Goal: Information Seeking & Learning: Learn about a topic

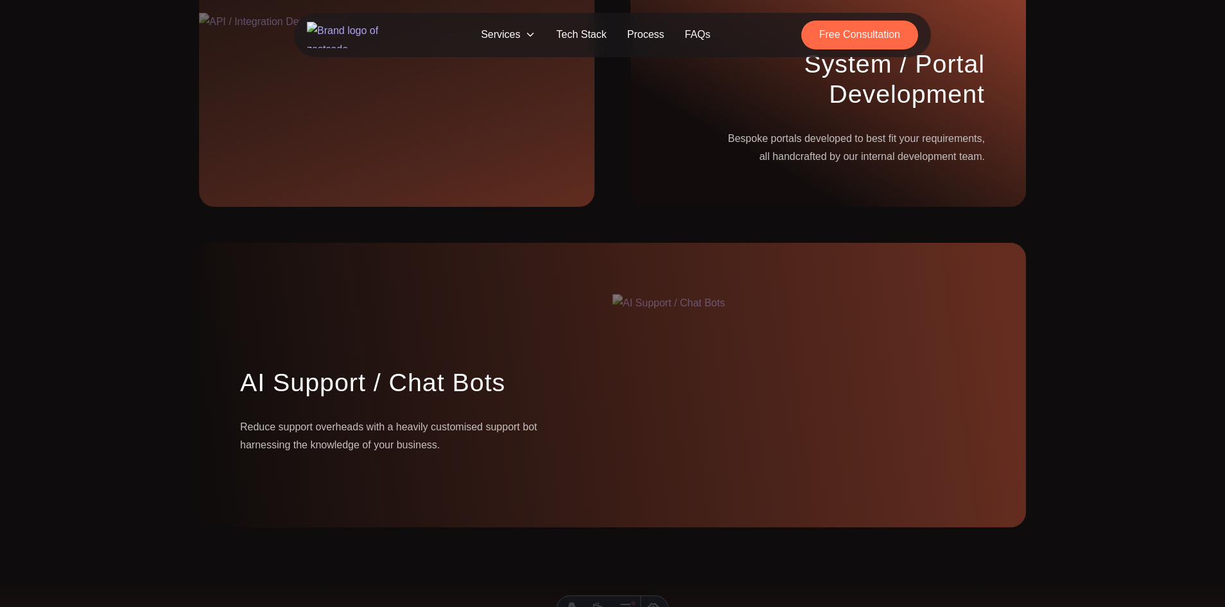
scroll to position [1842, 0]
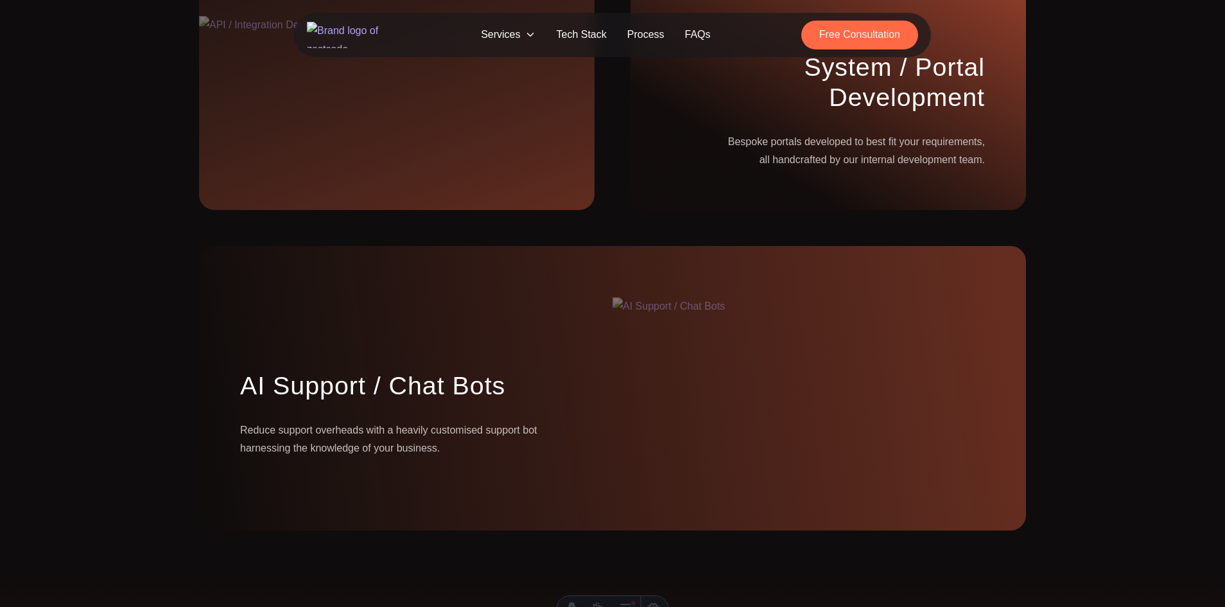
click at [512, 39] on span "Services" at bounding box center [508, 35] width 75 height 24
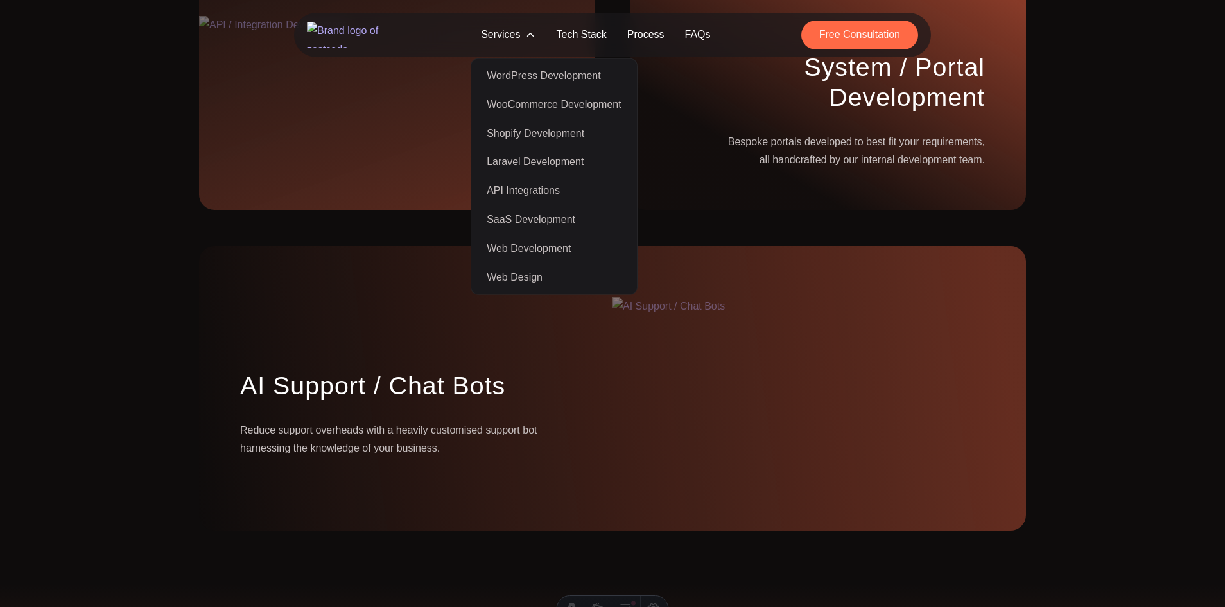
click at [521, 36] on span "Services" at bounding box center [508, 35] width 75 height 24
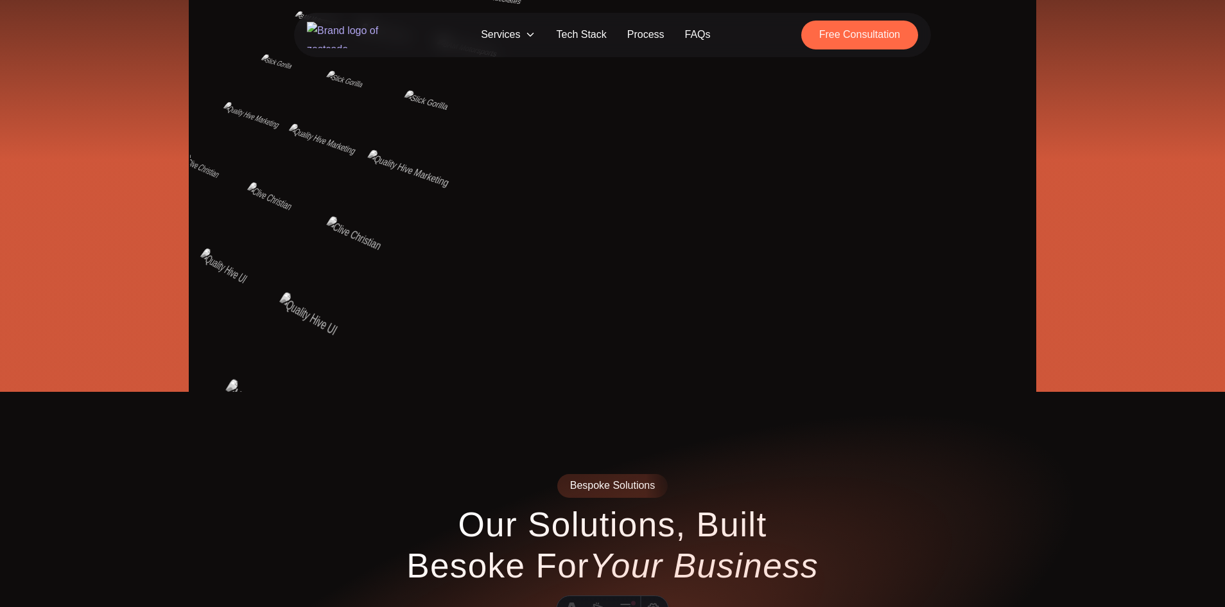
scroll to position [0, 0]
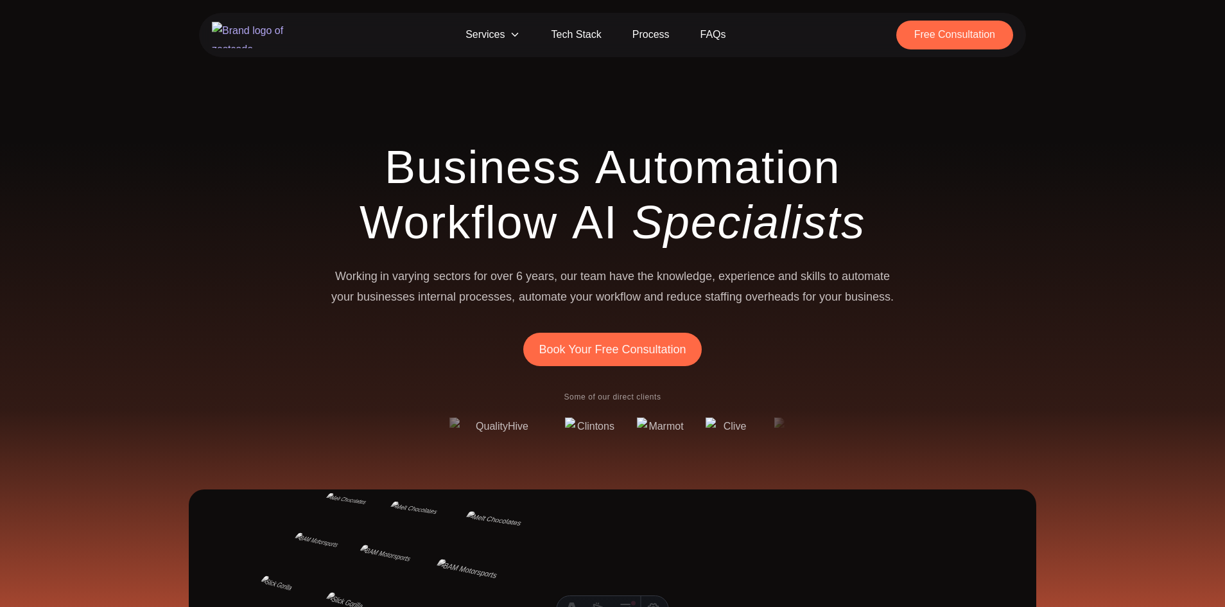
click at [500, 28] on span "Services" at bounding box center [492, 35] width 85 height 29
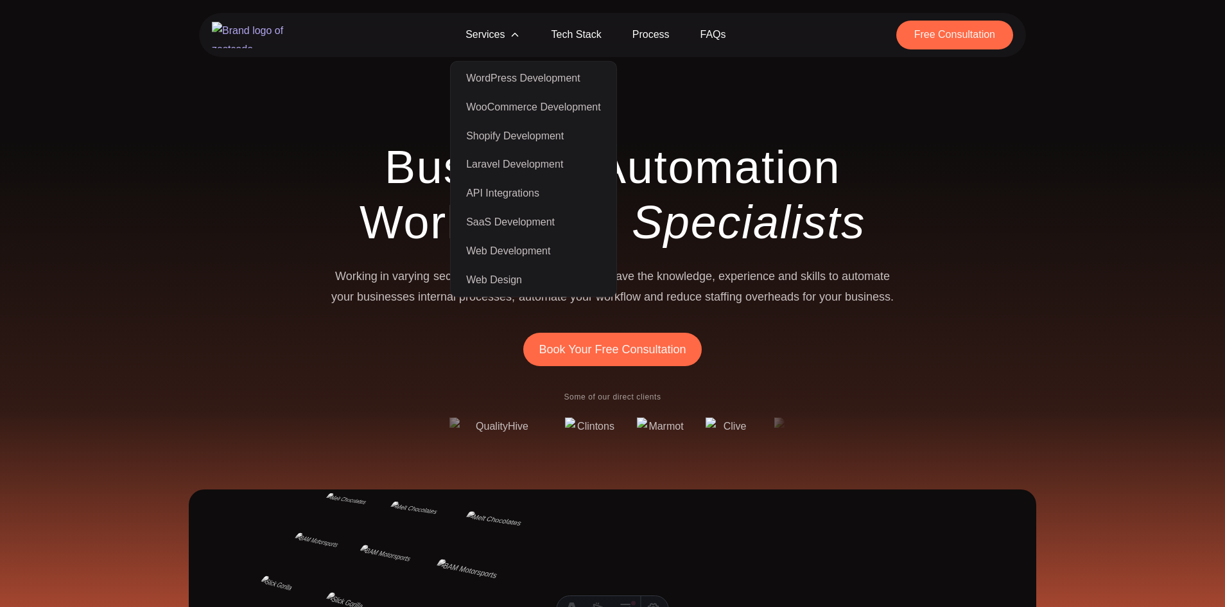
click at [500, 28] on span "Services" at bounding box center [492, 35] width 85 height 29
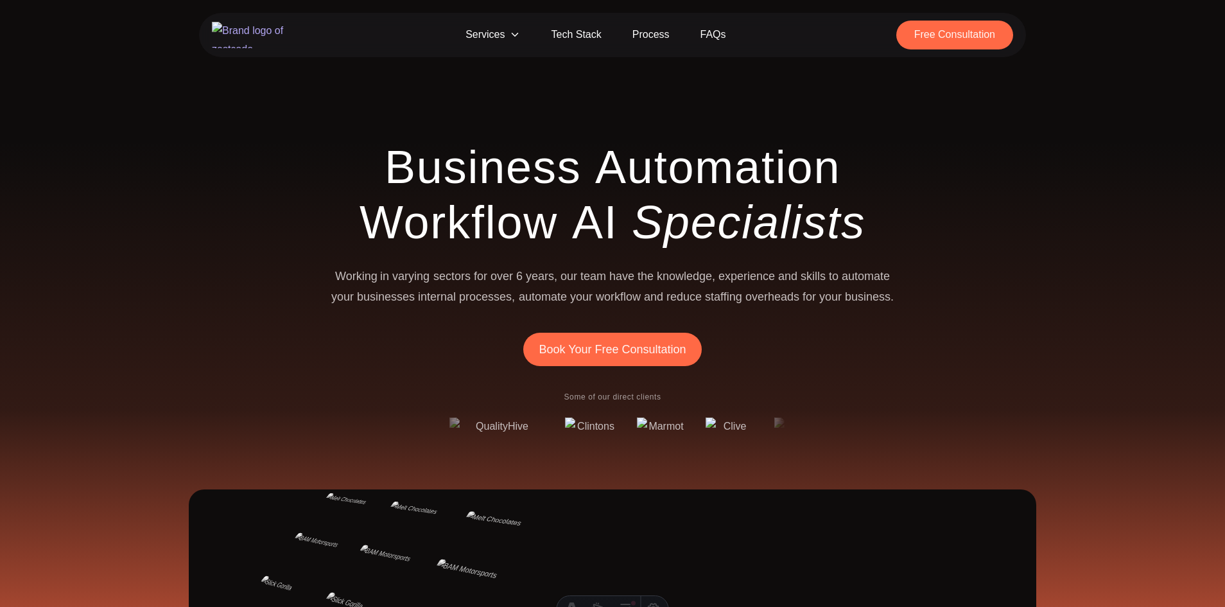
drag, startPoint x: 240, startPoint y: 31, endPoint x: 567, endPoint y: 344, distance: 452.4
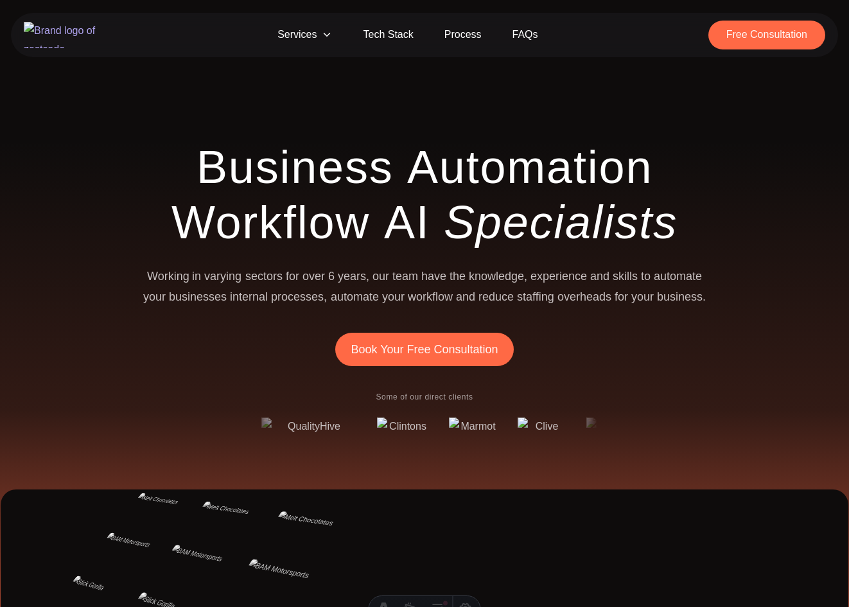
click at [533, 169] on span "Automation" at bounding box center [529, 166] width 245 height 55
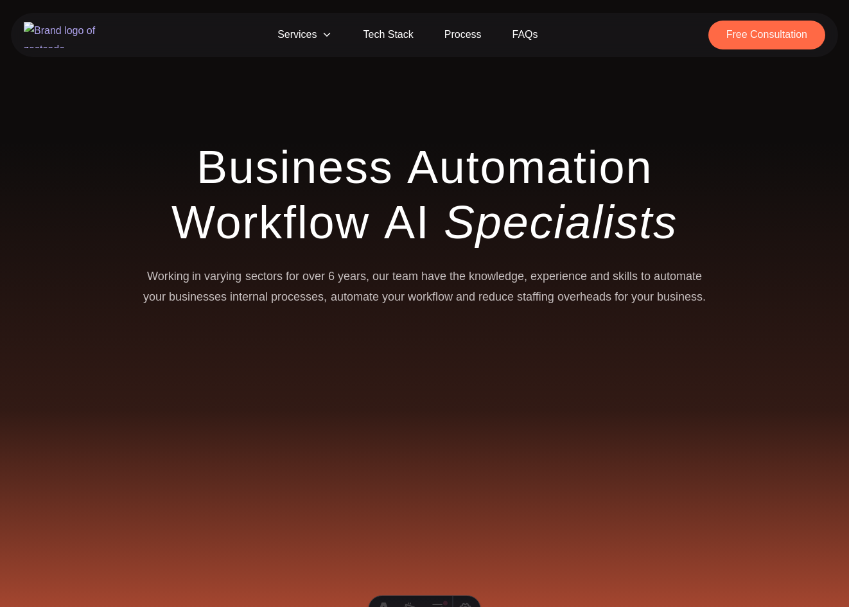
click at [430, 216] on span "AI" at bounding box center [407, 222] width 46 height 55
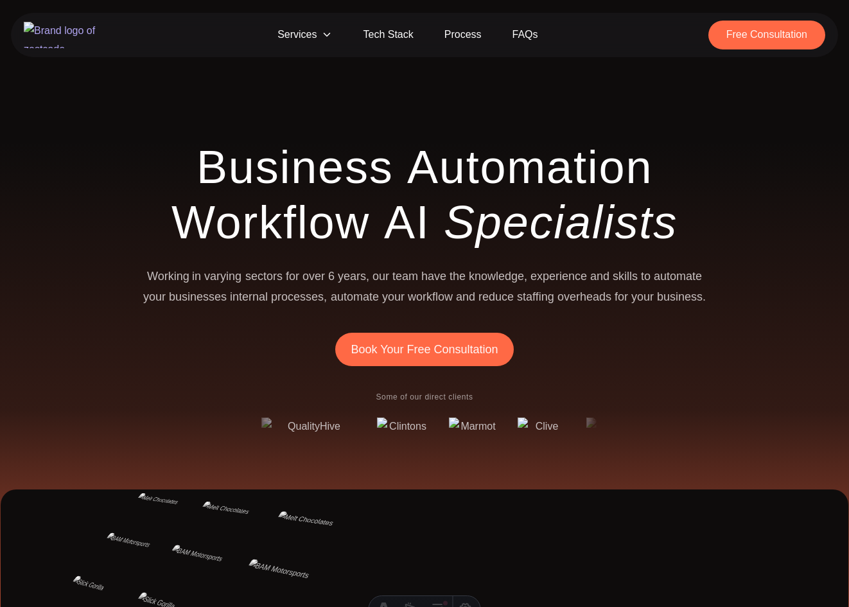
click at [315, 46] on span "Services" at bounding box center [304, 35] width 85 height 29
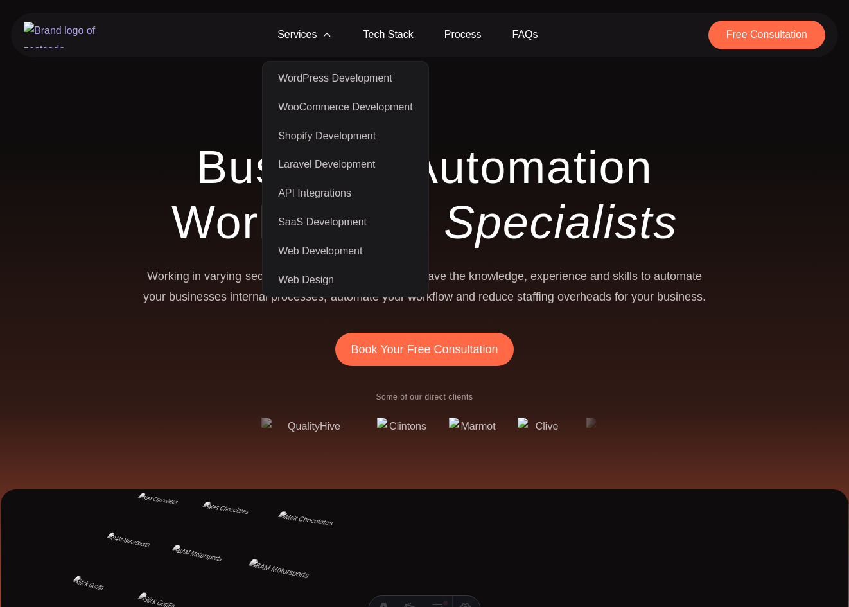
click at [319, 37] on span "Services" at bounding box center [304, 35] width 85 height 29
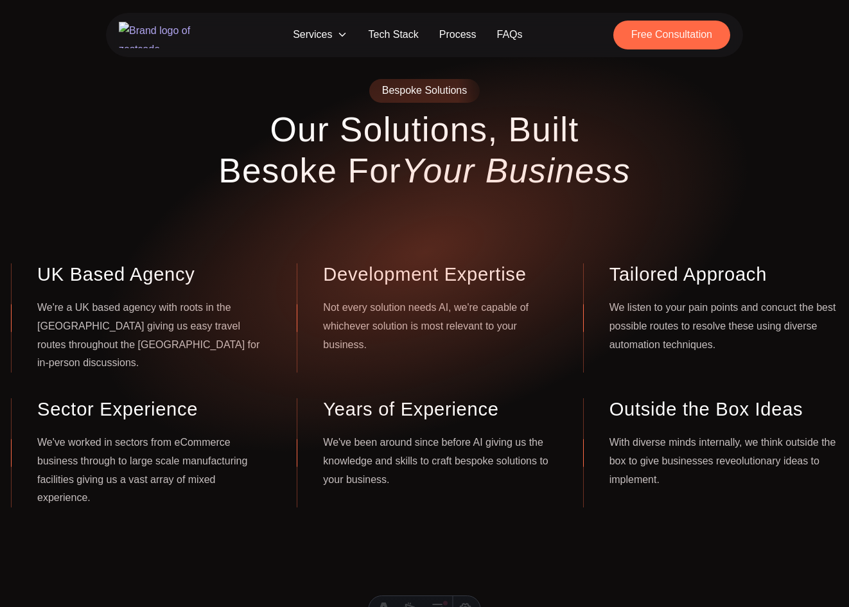
scroll to position [917, 0]
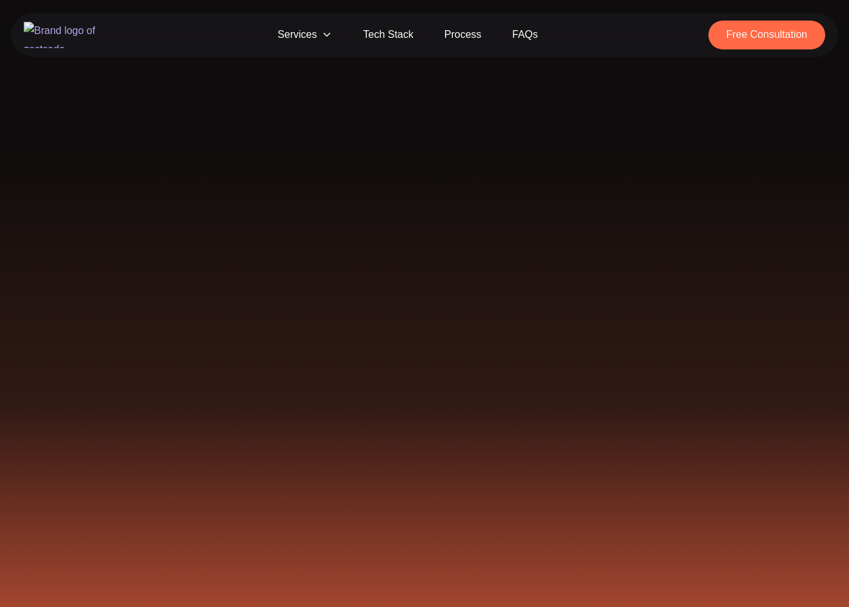
scroll to position [1124, 0]
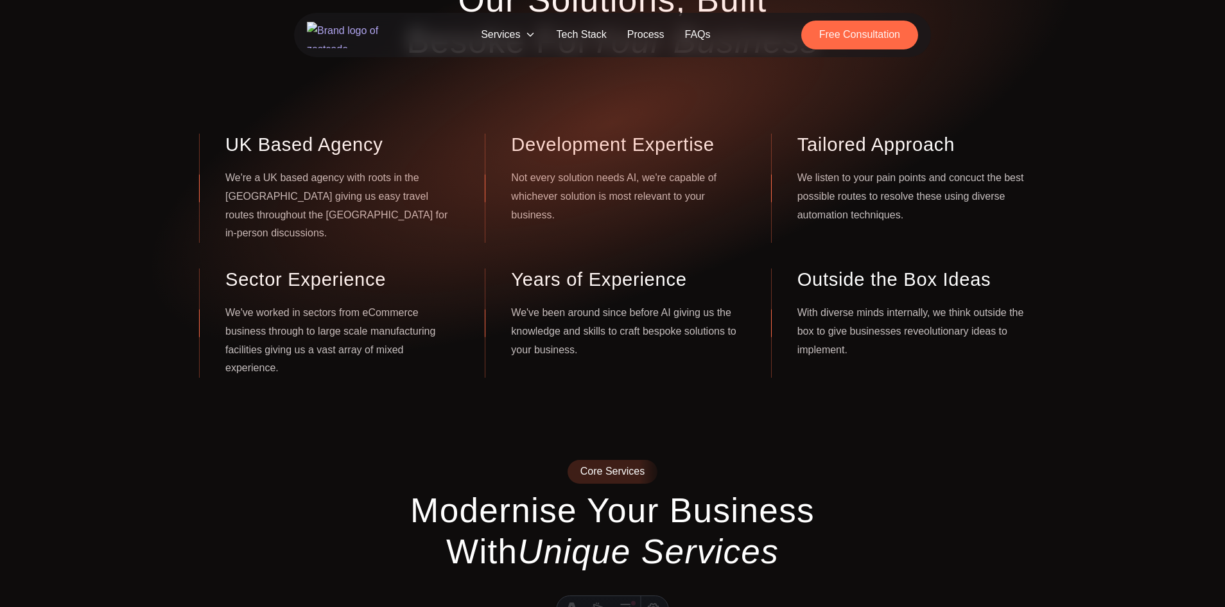
scroll to position [1045, 0]
click at [238, 149] on h3 "UK Based Agency" at bounding box center [339, 145] width 229 height 22
click at [348, 149] on h3 "UK Based Agency" at bounding box center [339, 145] width 229 height 22
copy h3 "UK Based Agency"
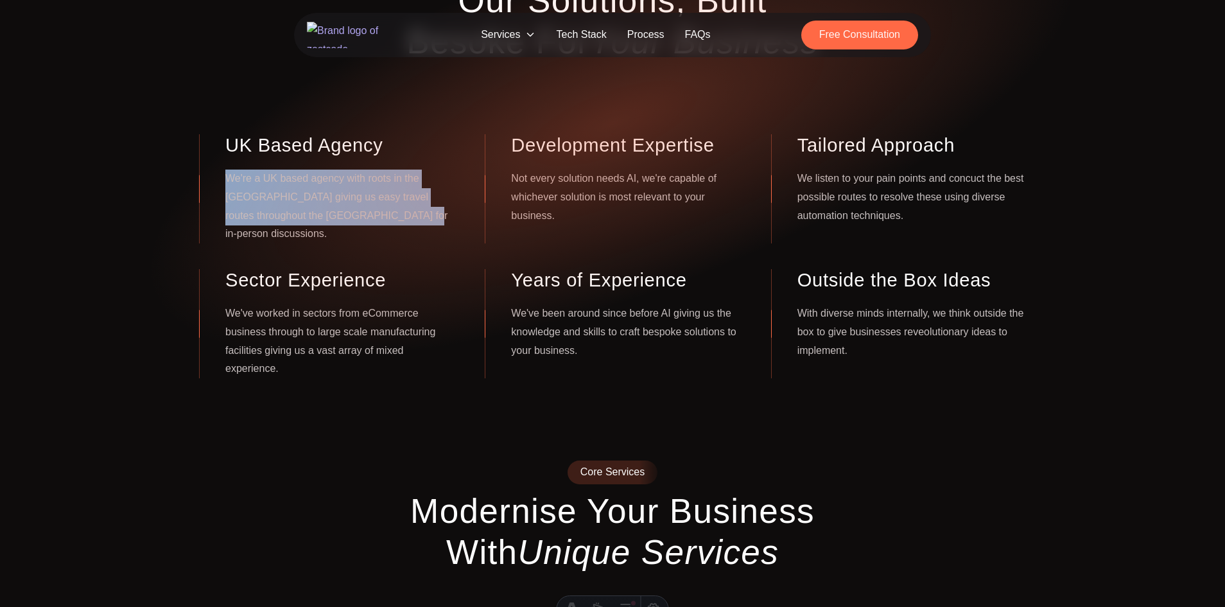
drag, startPoint x: 227, startPoint y: 181, endPoint x: 381, endPoint y: 217, distance: 158.9
click at [381, 217] on p "We're a UK based agency with roots in the [GEOGRAPHIC_DATA] giving us easy trav…" at bounding box center [339, 207] width 229 height 74
copy p "We're a UK based agency with roots in the [GEOGRAPHIC_DATA] giving us easy trav…"
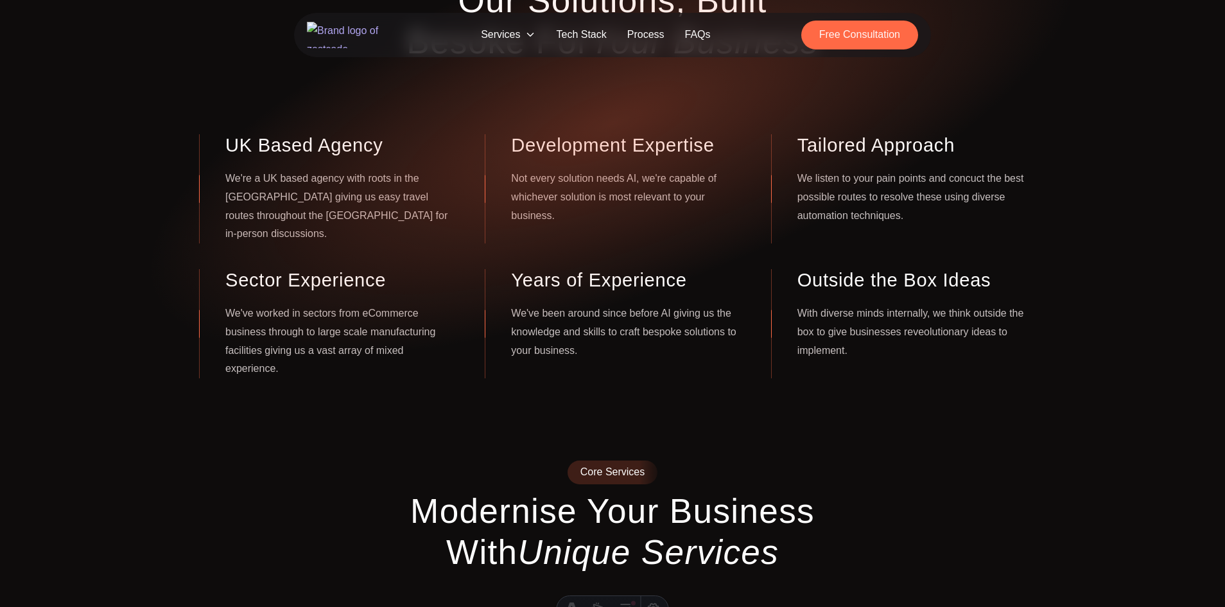
click at [527, 269] on h3 "Years of Experience" at bounding box center [625, 280] width 229 height 22
click at [636, 269] on h3 "Years of Experience" at bounding box center [625, 280] width 229 height 22
copy h3 "Years of Experience"
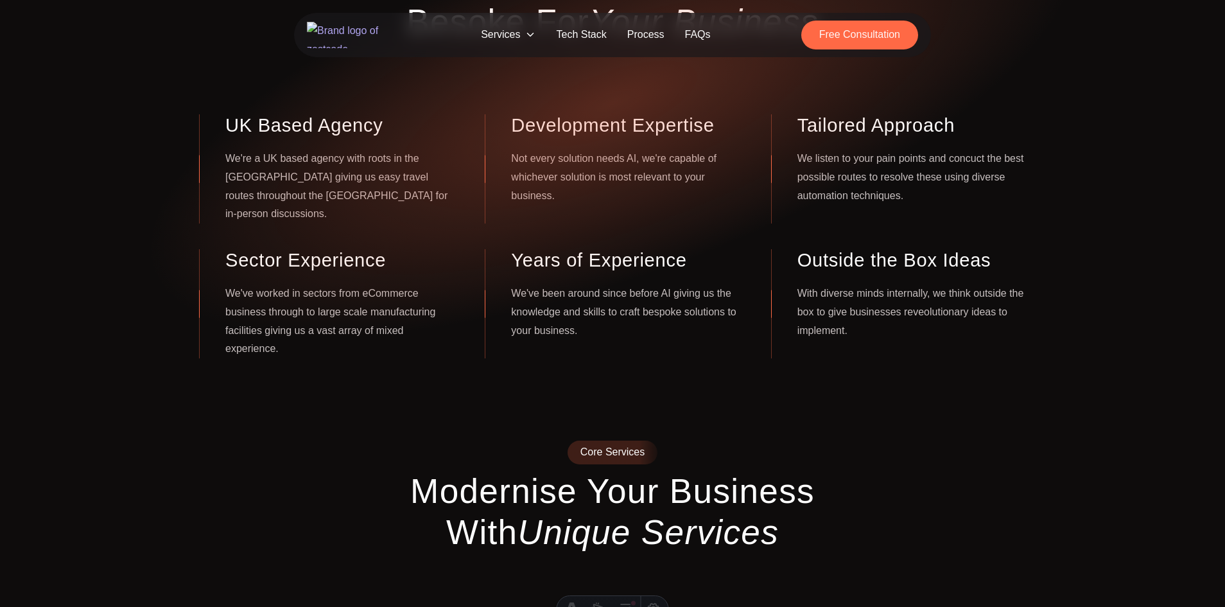
click at [236, 249] on h3 "Sector Experience" at bounding box center [339, 260] width 229 height 22
click at [306, 249] on h3 "Sector Experience" at bounding box center [339, 260] width 229 height 22
copy h3 "Sector Experience"
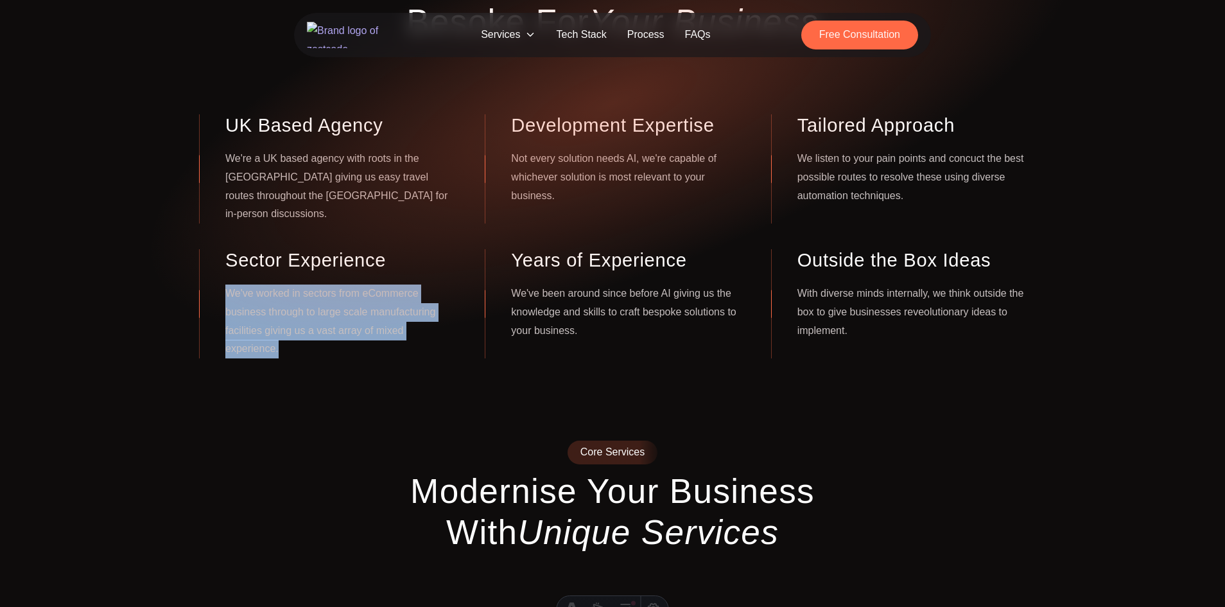
drag, startPoint x: 229, startPoint y: 275, endPoint x: 453, endPoint y: 314, distance: 228.0
click at [453, 314] on p "We've worked in sectors from eCommerce business through to large scale manufact…" at bounding box center [339, 321] width 229 height 74
copy p "We've worked in sectors from eCommerce business through to large scale manufact…"
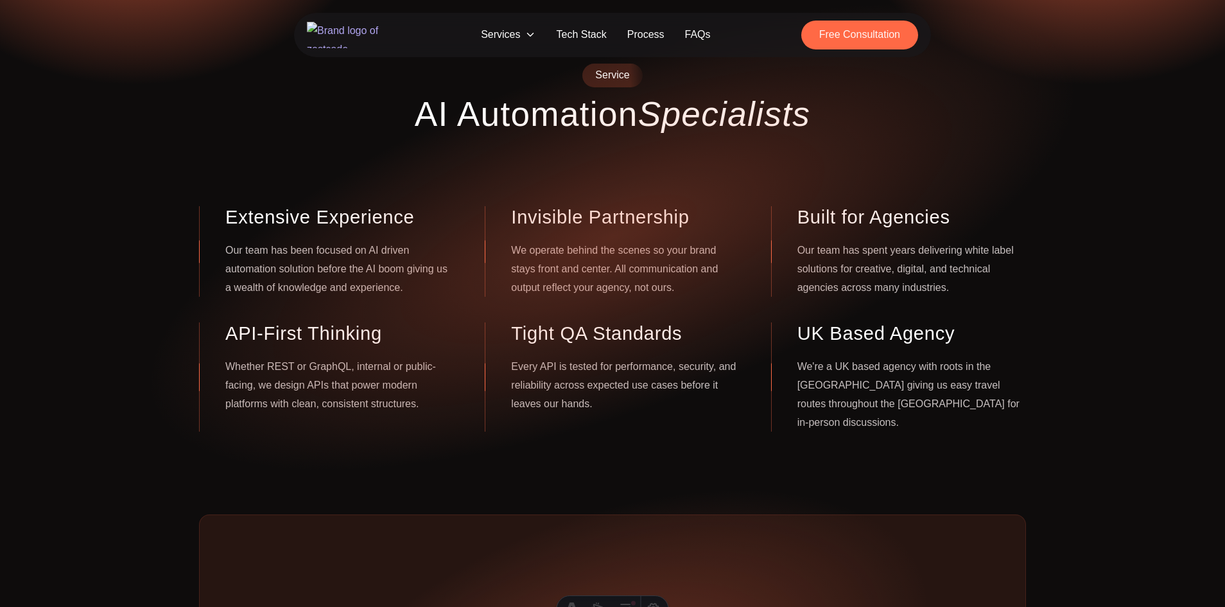
scroll to position [77, 0]
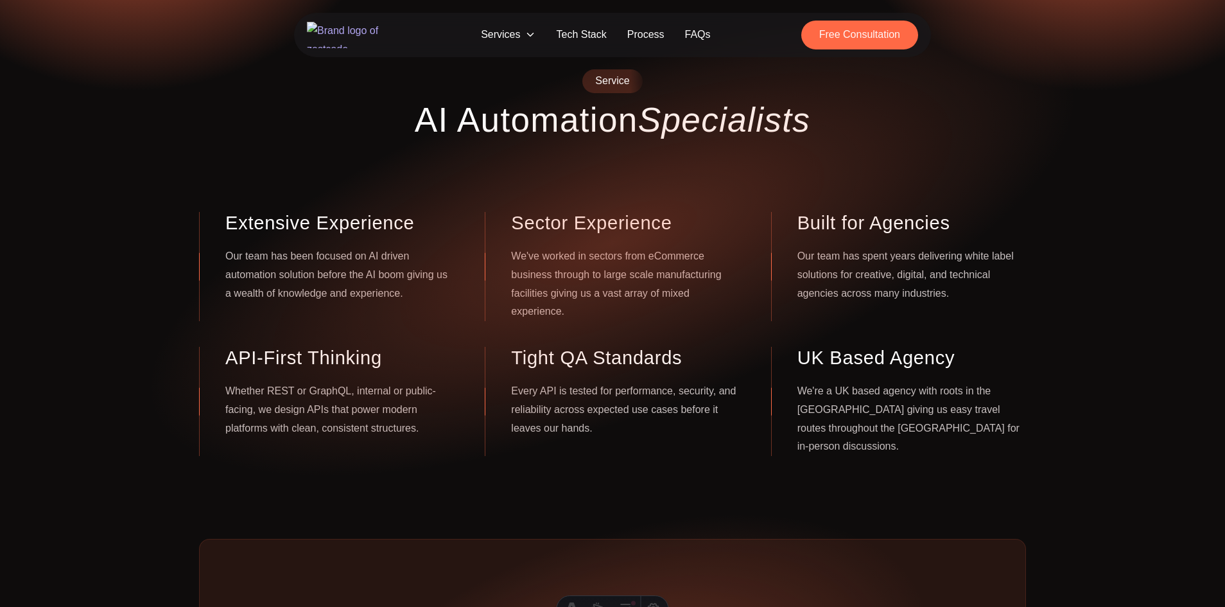
scroll to position [77, 0]
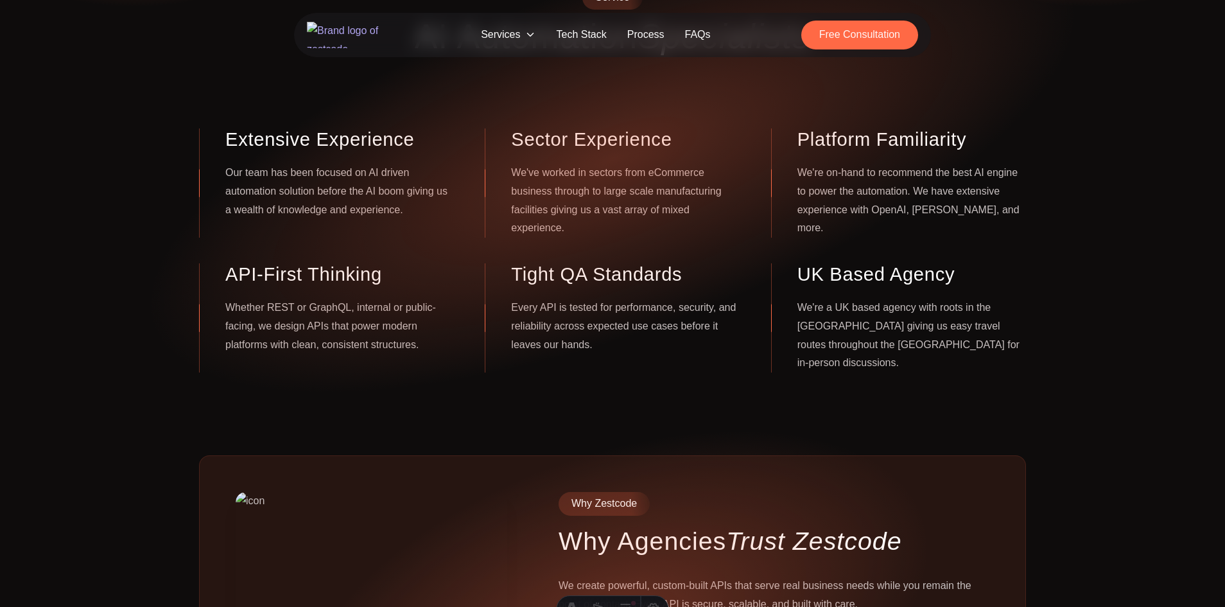
scroll to position [154, 0]
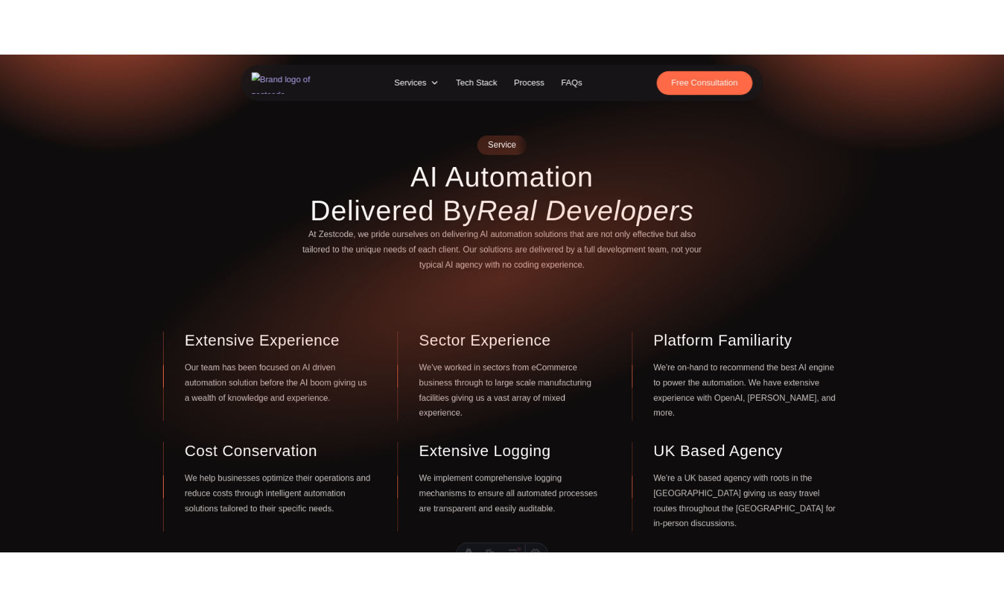
scroll to position [39, 0]
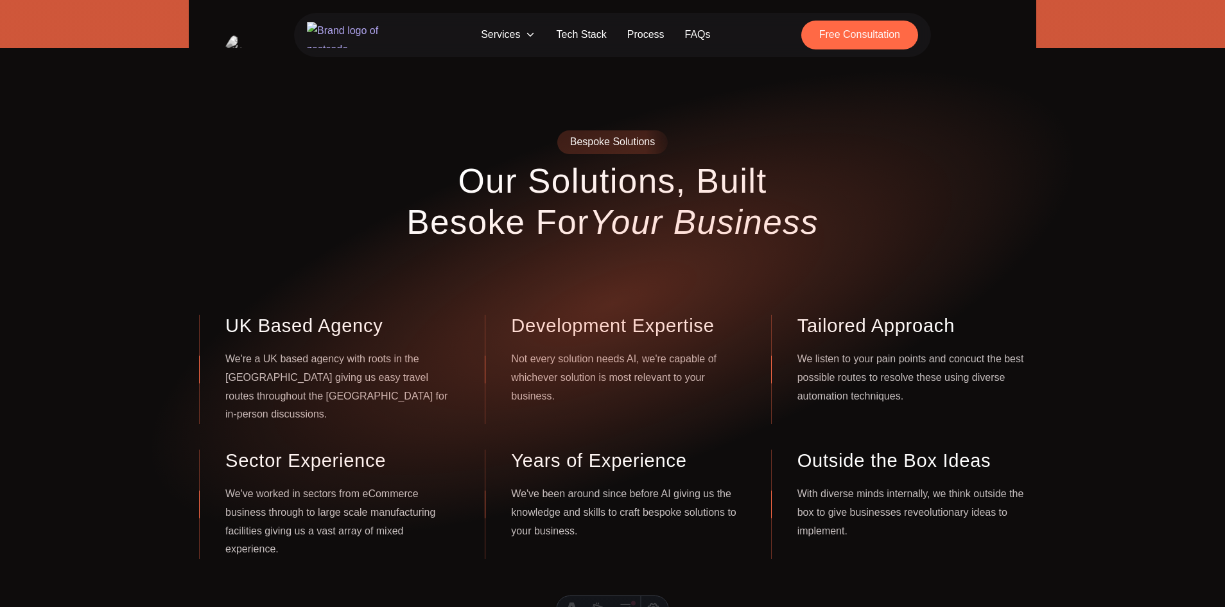
scroll to position [863, 0]
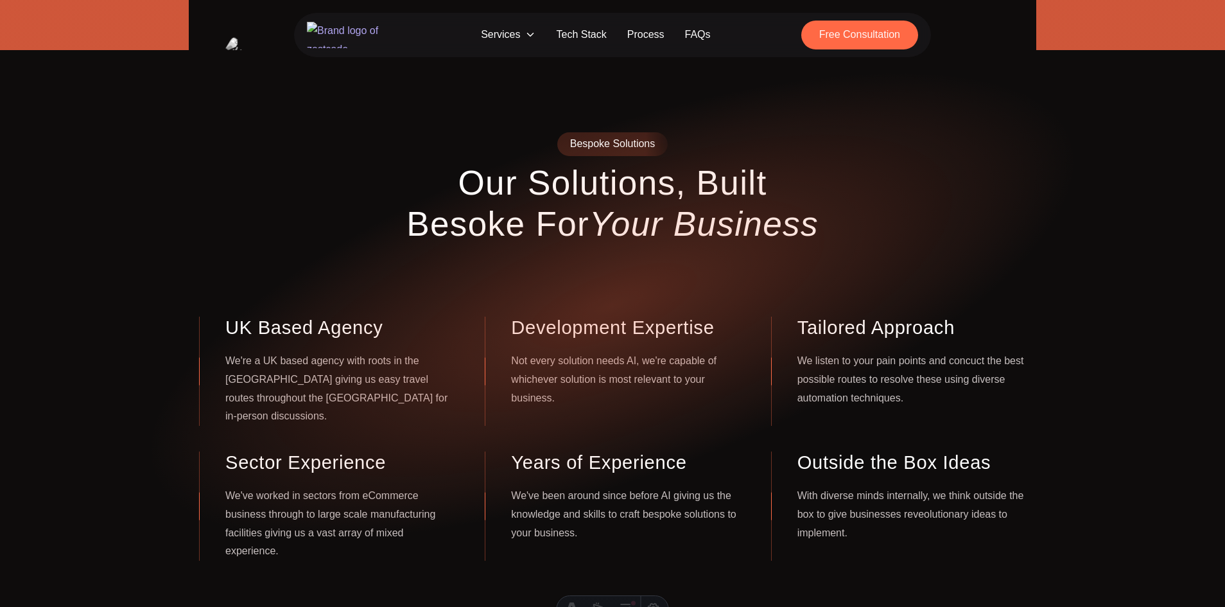
click at [520, 243] on h2 "Our Solutions, Built Besoke For Your Business" at bounding box center [613, 203] width 432 height 82
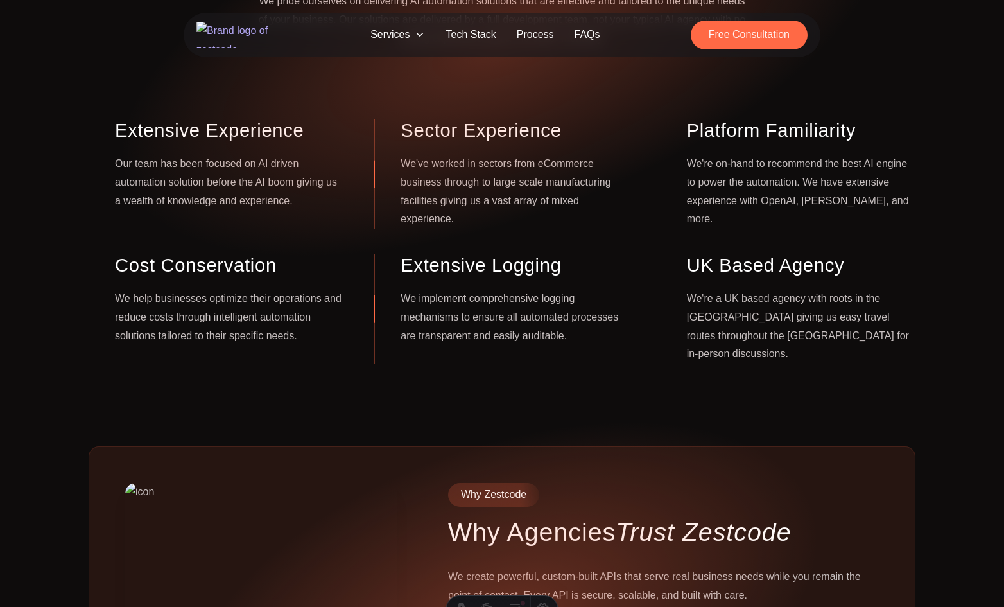
scroll to position [270, 0]
drag, startPoint x: 213, startPoint y: 167, endPoint x: 281, endPoint y: 171, distance: 68.2
click at [281, 171] on p "Our team has been focused on AI driven automation solution before the AI boom g…" at bounding box center [229, 181] width 229 height 55
copy p "cused on AI dri"
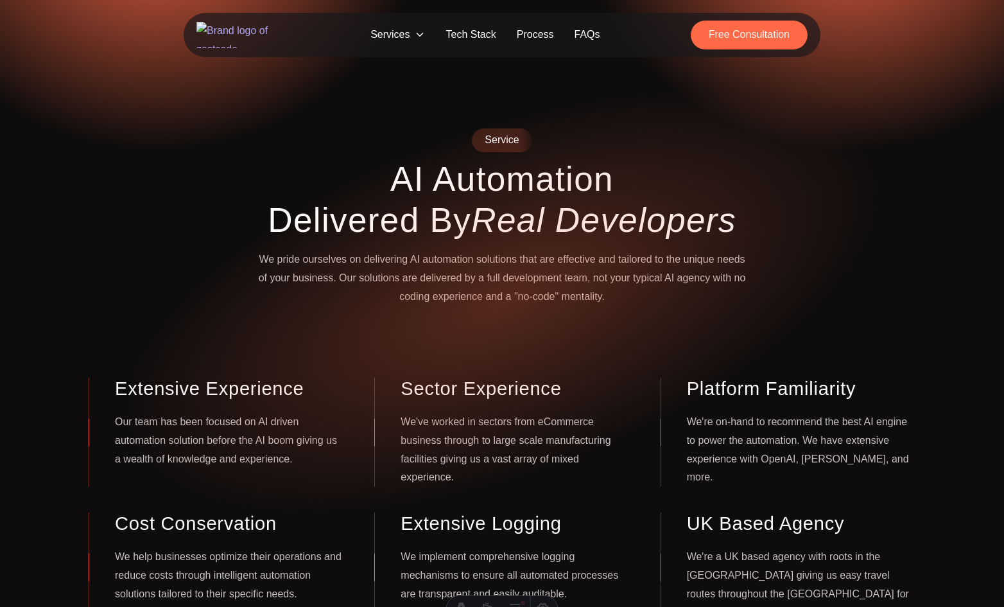
scroll to position [9, 0]
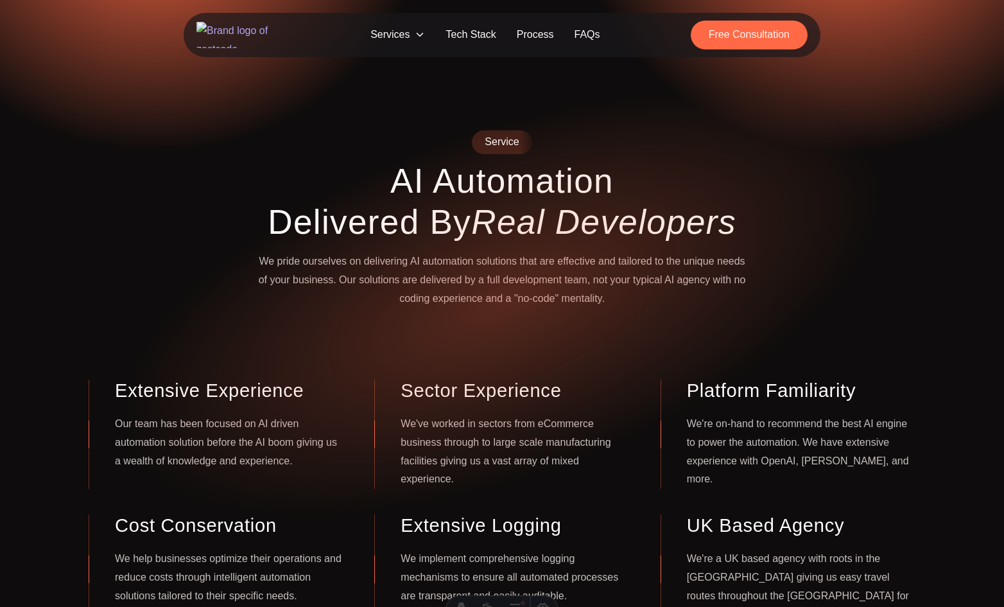
click at [356, 268] on p "We pride ourselves on delivering AI automation solutions that are effective and…" at bounding box center [502, 279] width 493 height 55
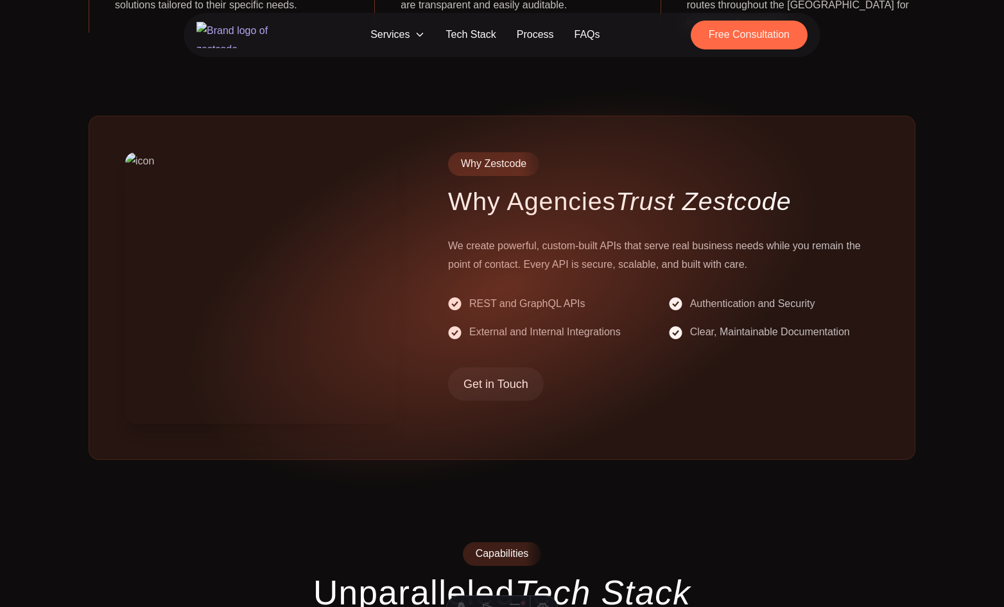
scroll to position [600, 0]
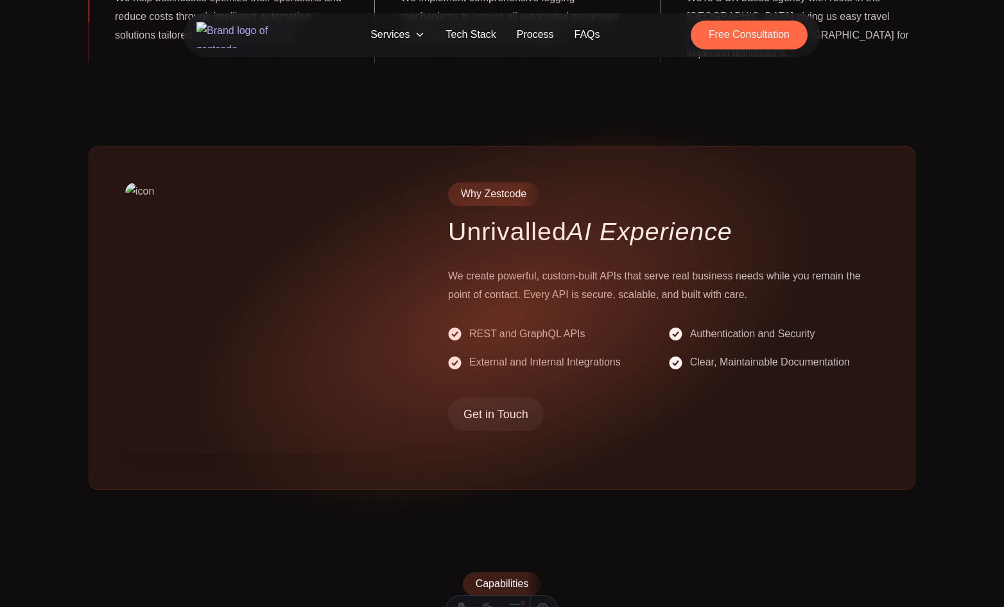
scroll to position [571, 0]
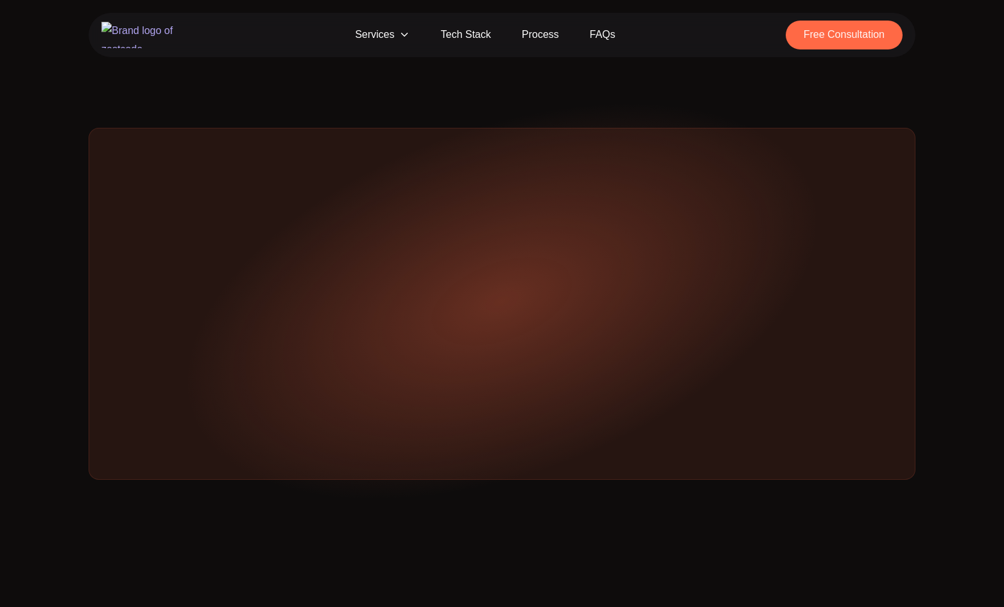
scroll to position [588, 0]
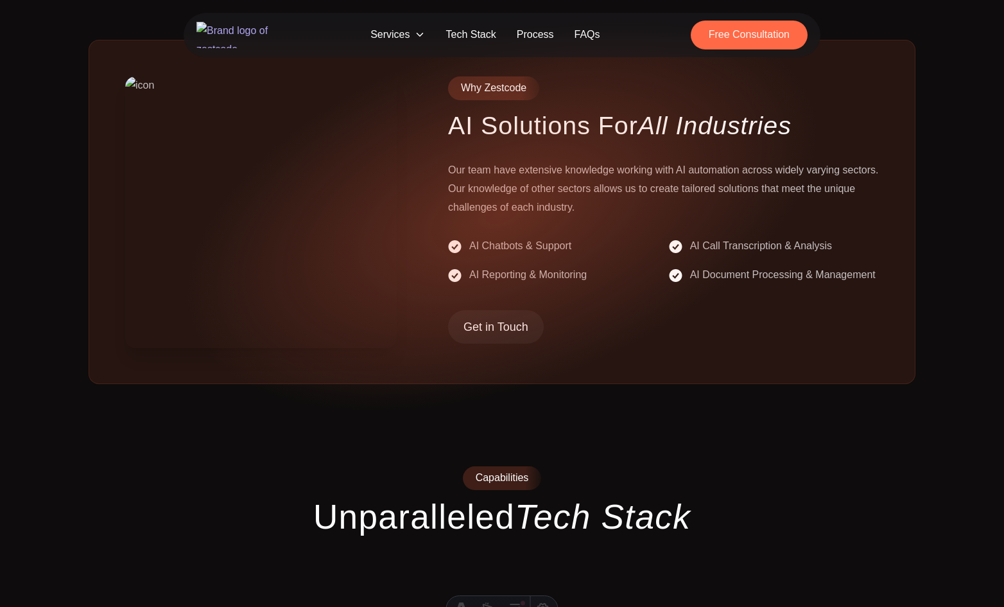
scroll to position [677, 0]
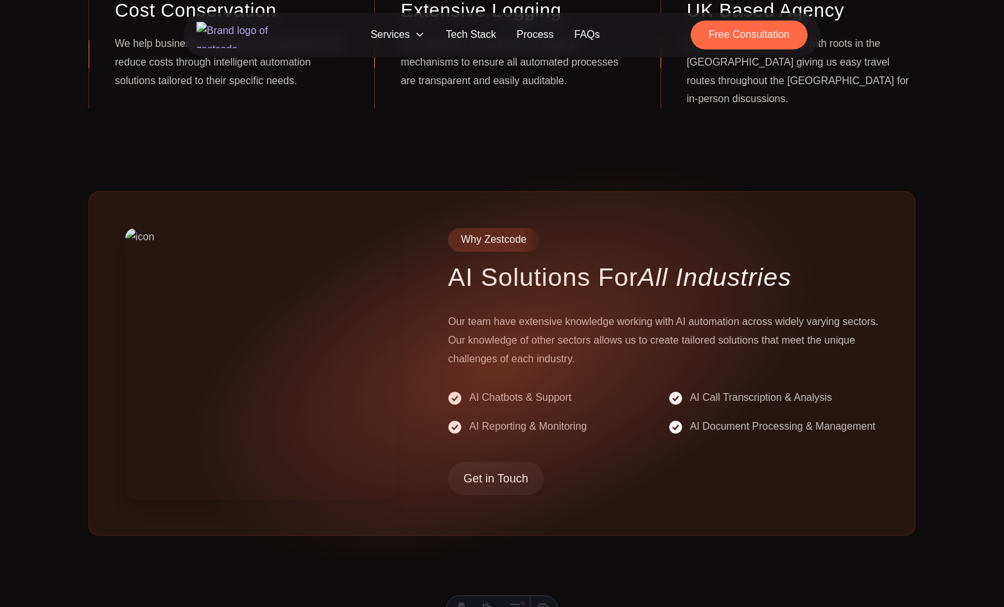
scroll to position [523, 0]
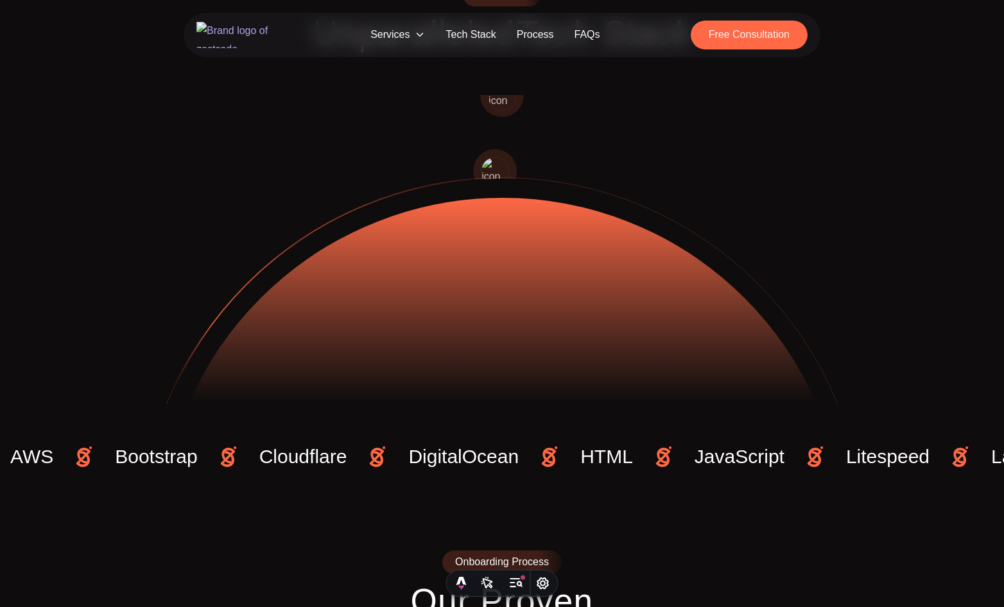
scroll to position [1158, 0]
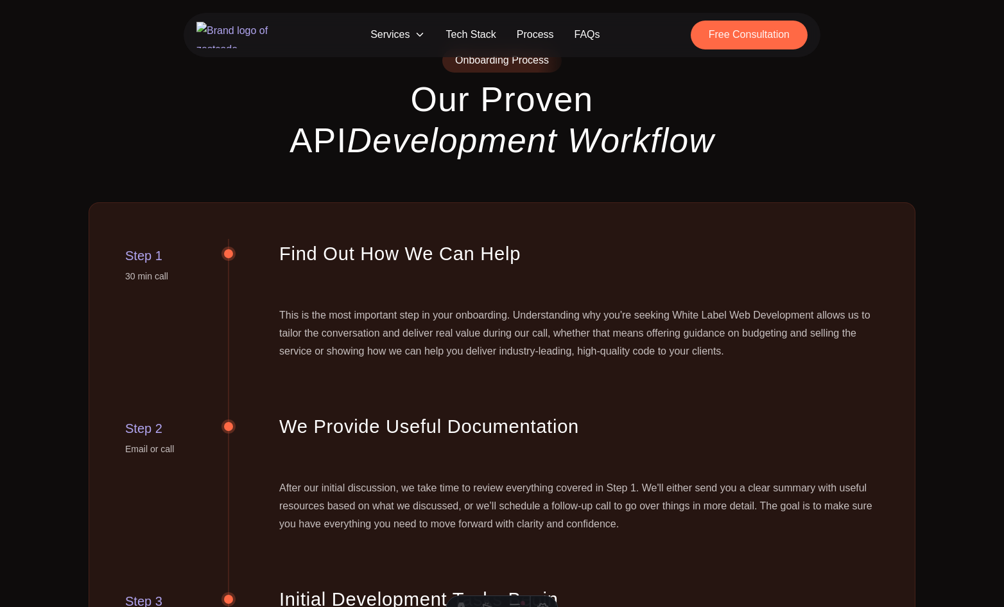
scroll to position [1095, 0]
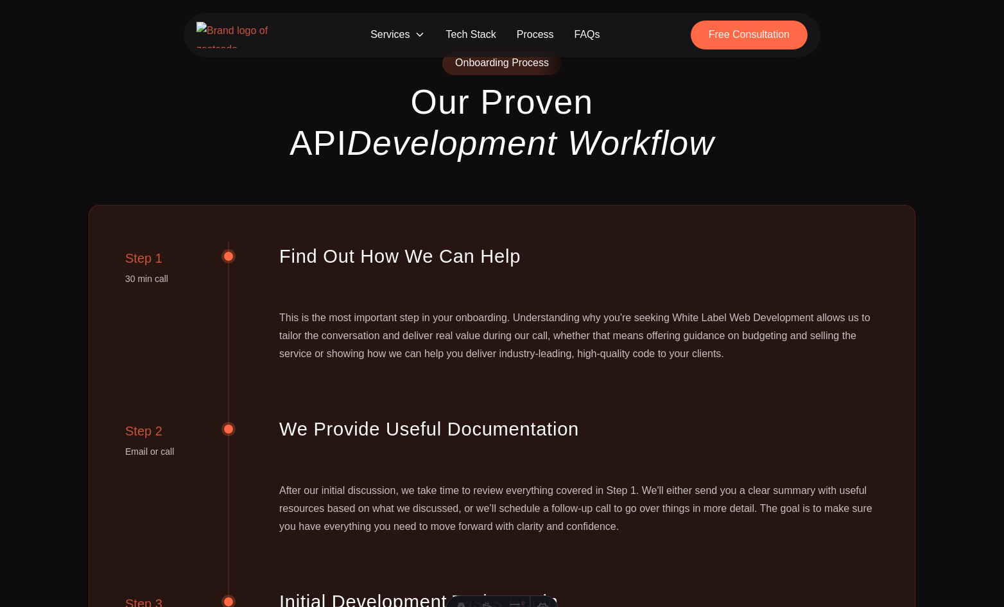
scroll to position [1326, 0]
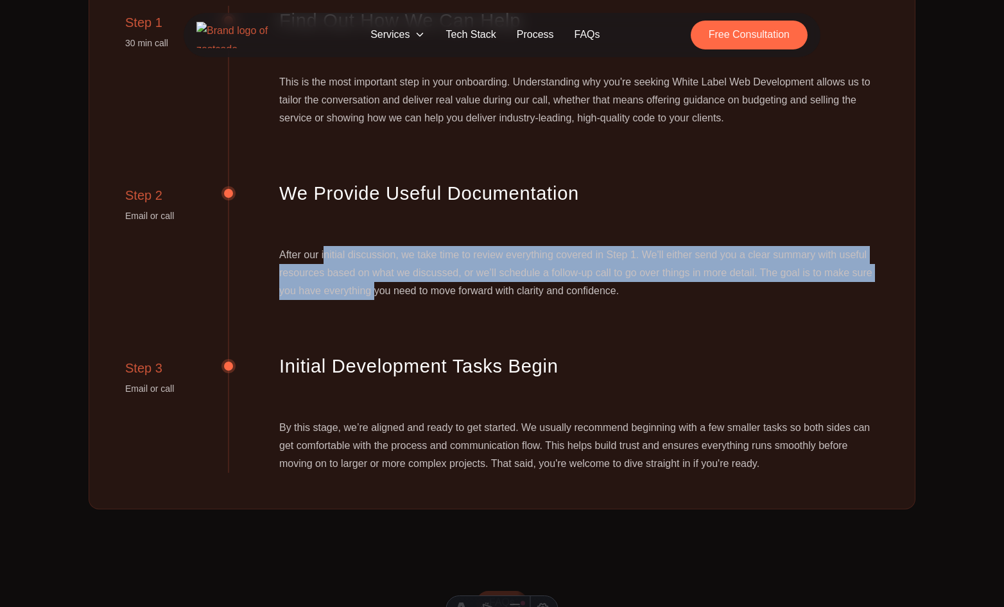
drag, startPoint x: 327, startPoint y: 198, endPoint x: 374, endPoint y: 271, distance: 86.9
click at [374, 271] on div "Step 2 Email or call We Provide Useful Documentation After our initial discussi…" at bounding box center [502, 265] width 754 height 173
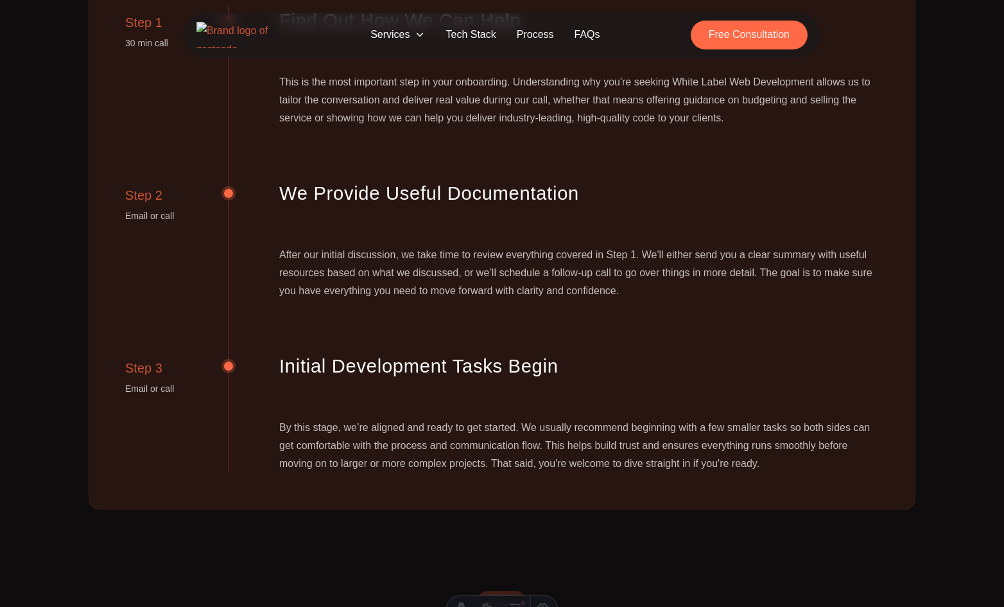
click at [387, 265] on div "After our initial discussion, we take time to review everything covered in Step…" at bounding box center [579, 273] width 600 height 54
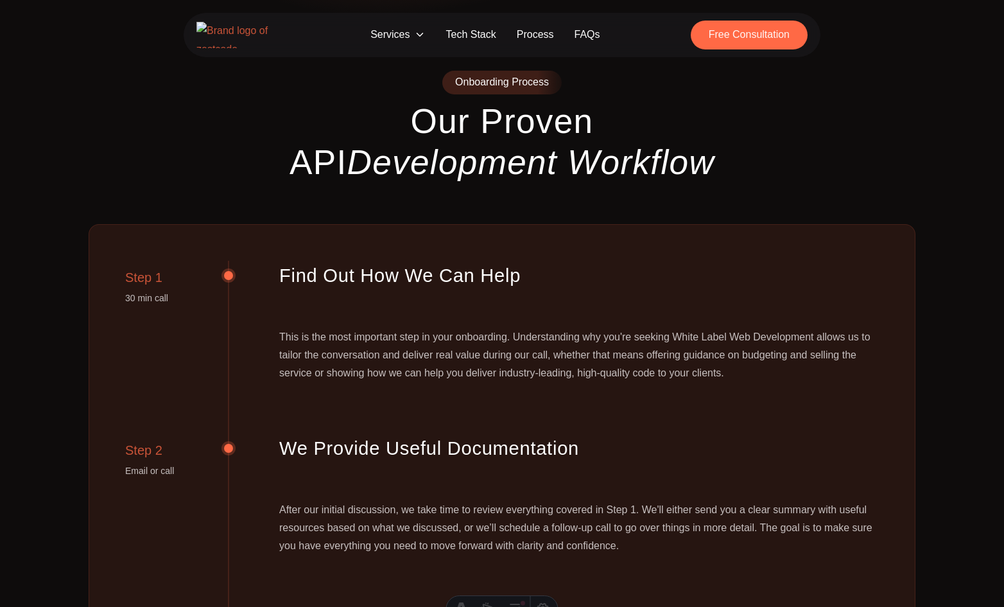
scroll to position [1160, 0]
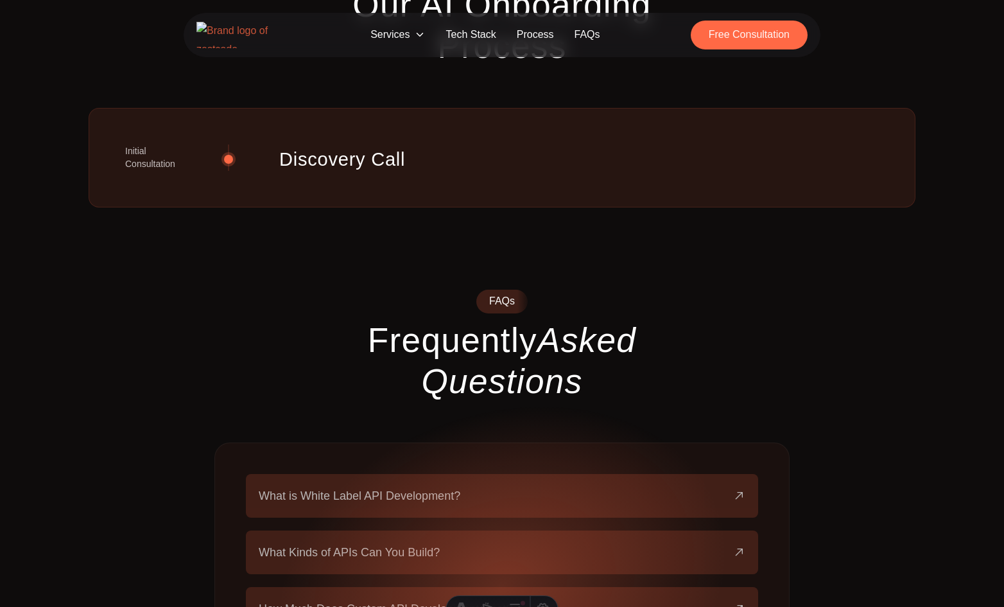
scroll to position [1179, 0]
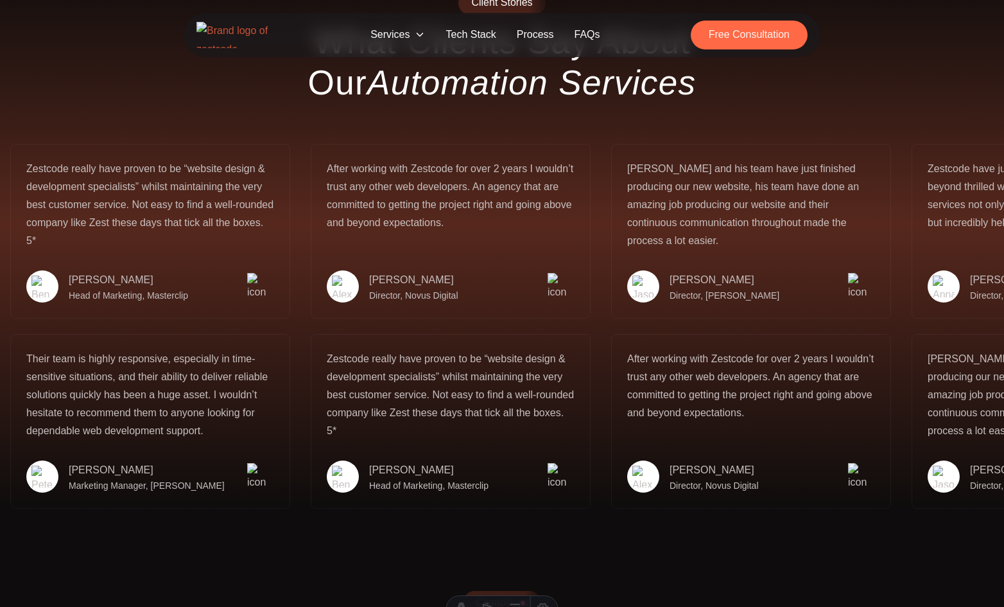
scroll to position [2461, 0]
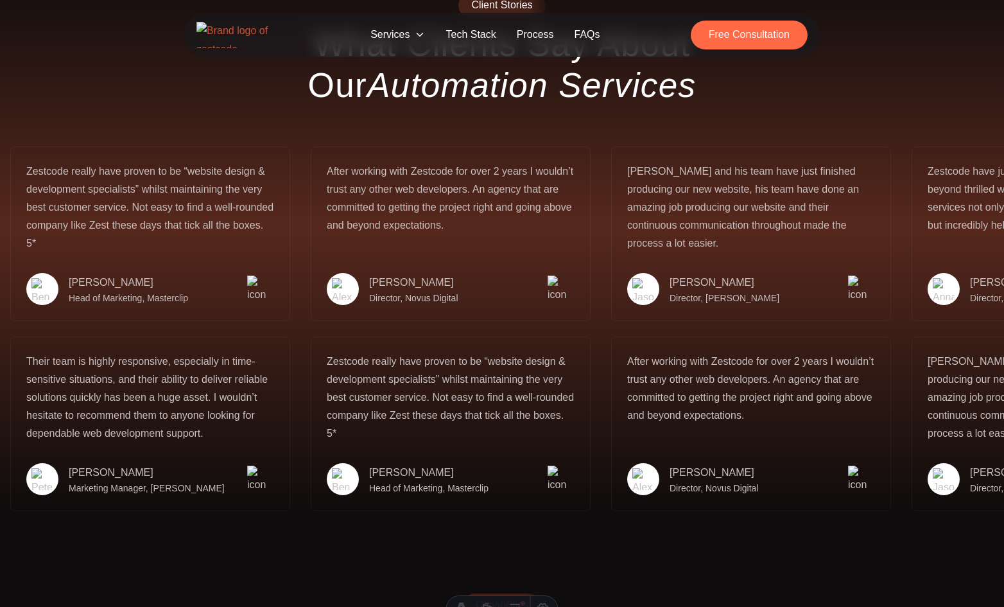
click at [537, 43] on link "Process" at bounding box center [536, 35] width 58 height 24
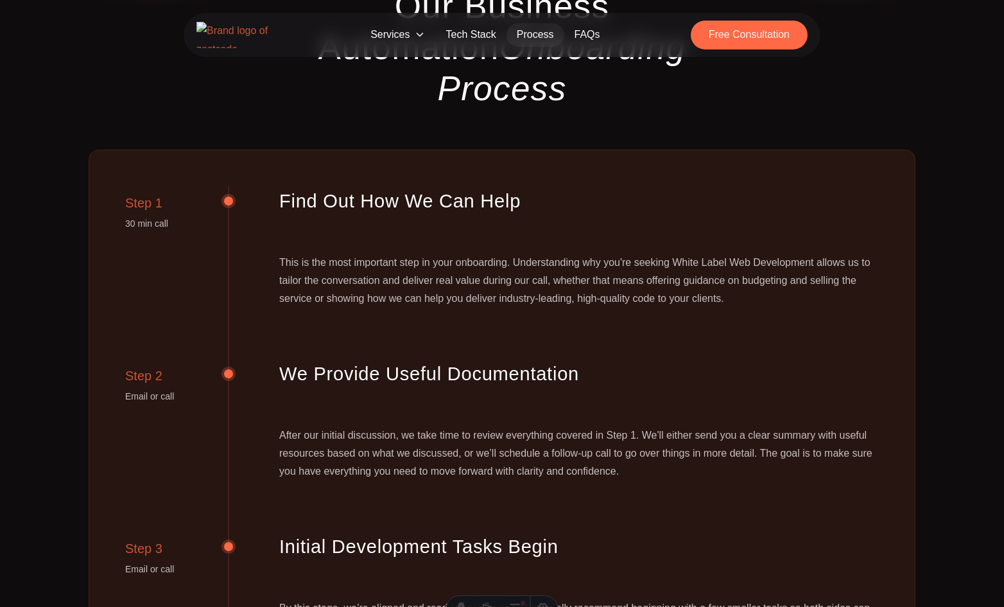
scroll to position [154, 0]
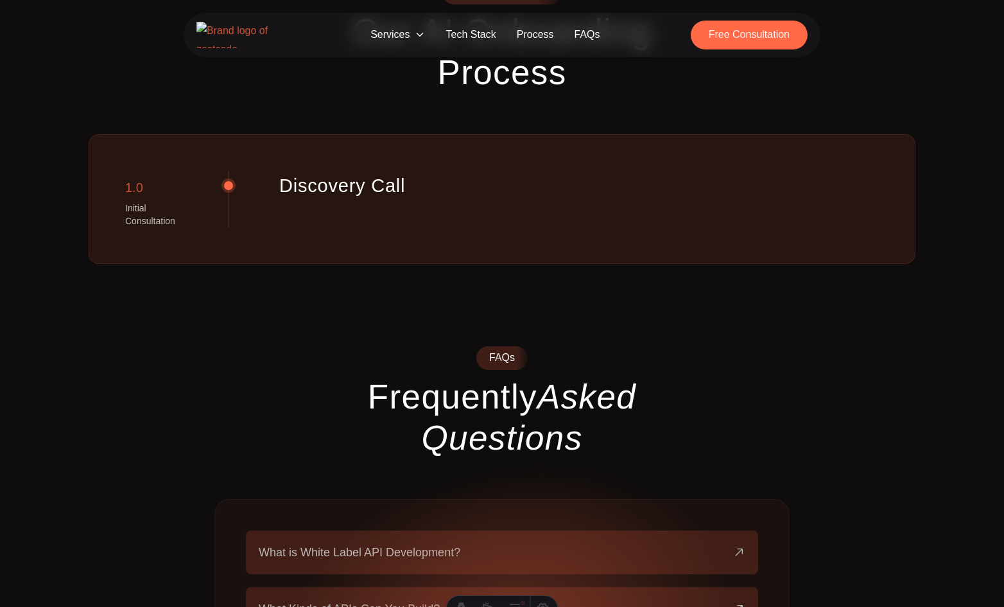
scroll to position [1160, 0]
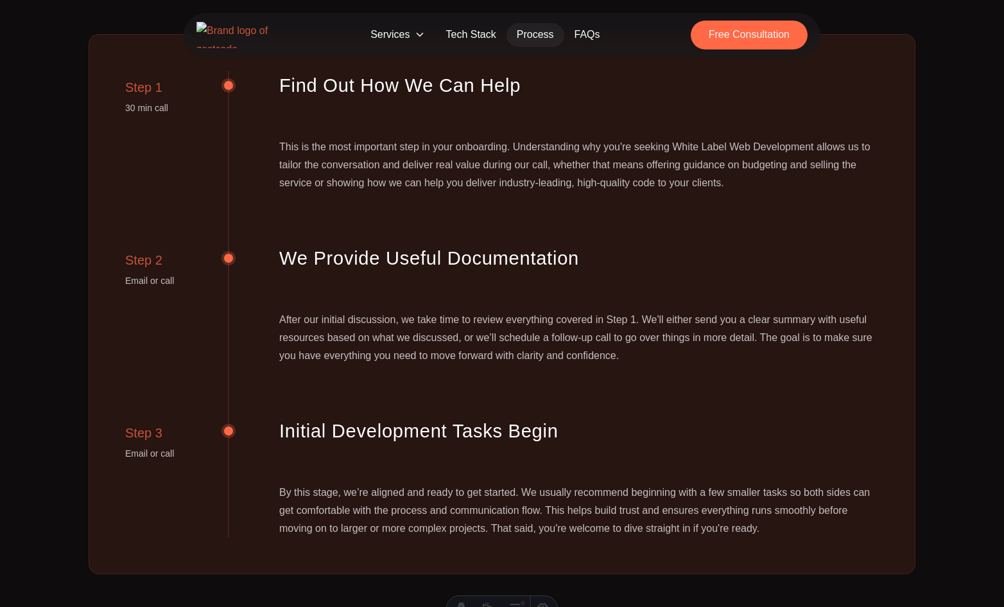
scroll to position [270, 0]
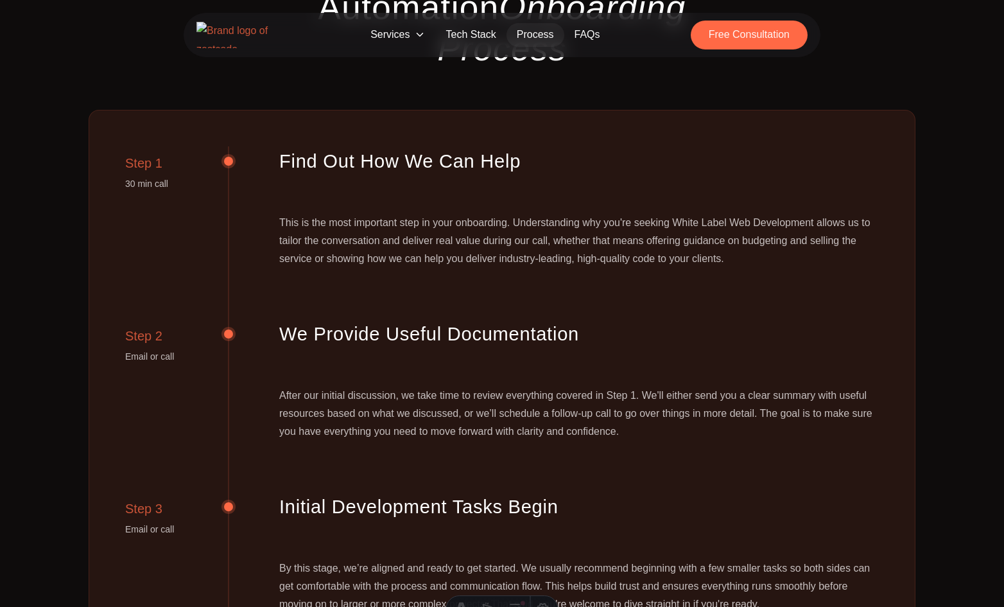
scroll to position [194, 0]
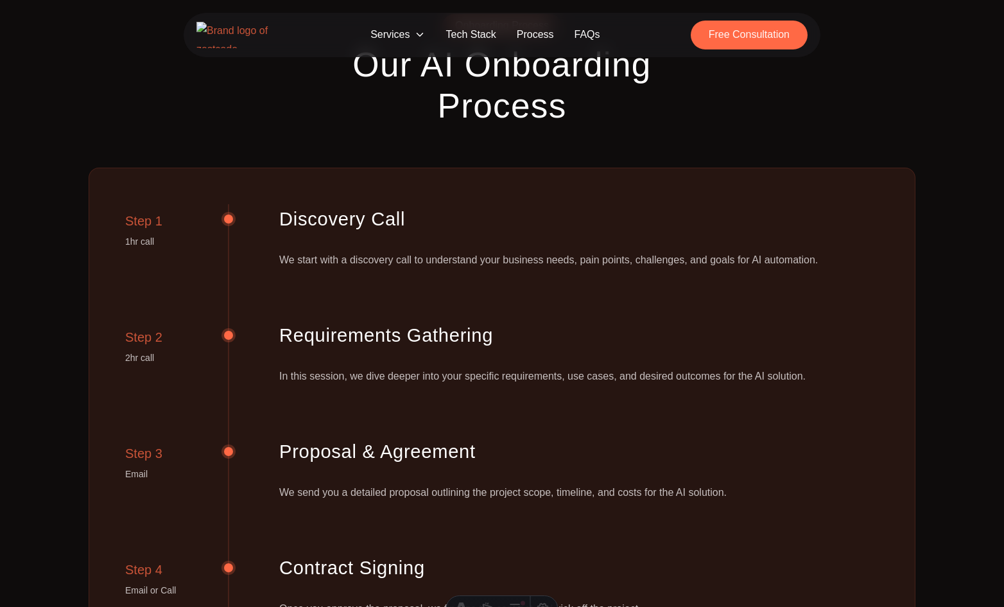
scroll to position [1124, 0]
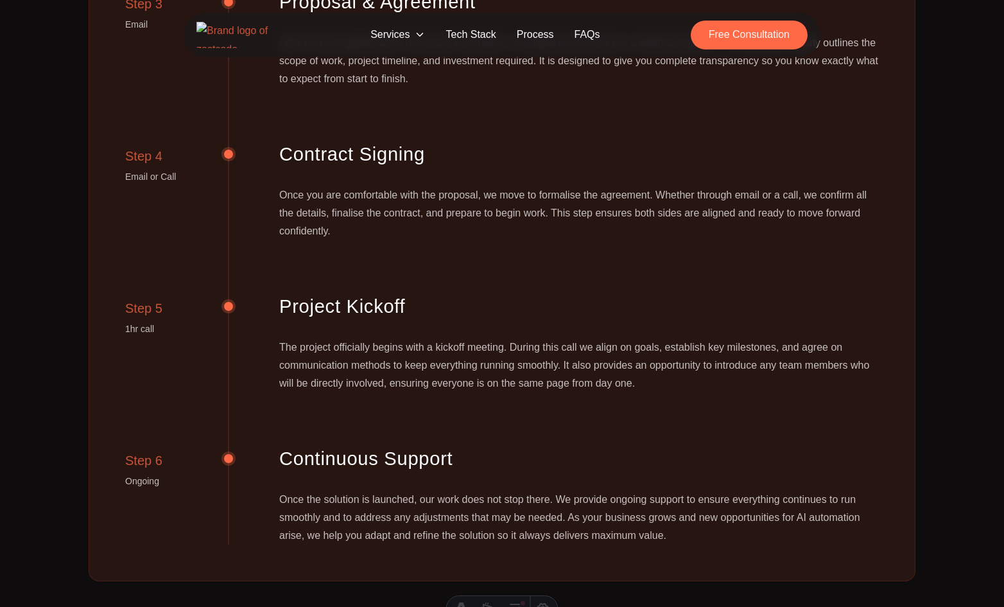
scroll to position [1648, 0]
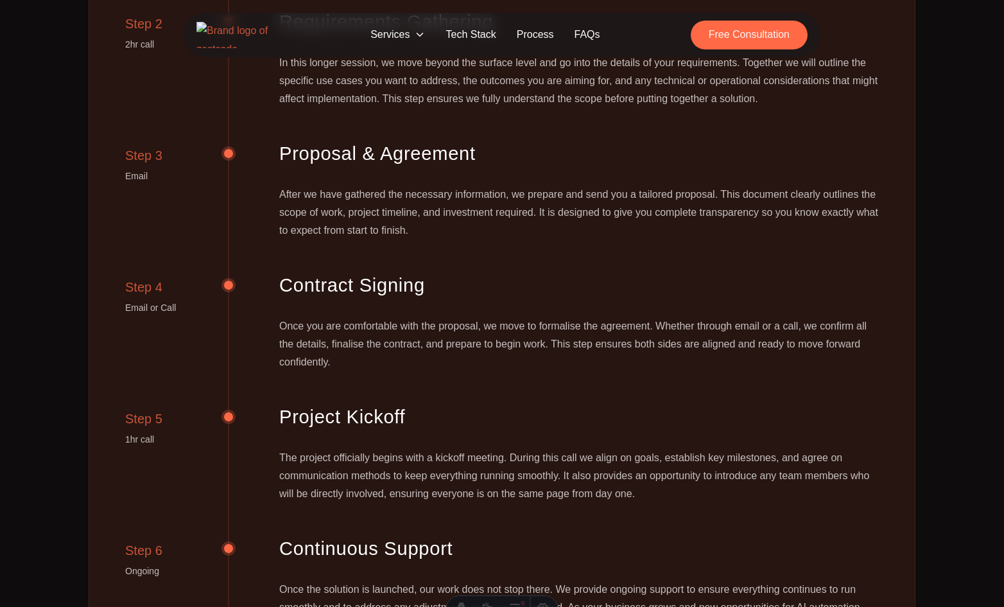
scroll to position [1456, 0]
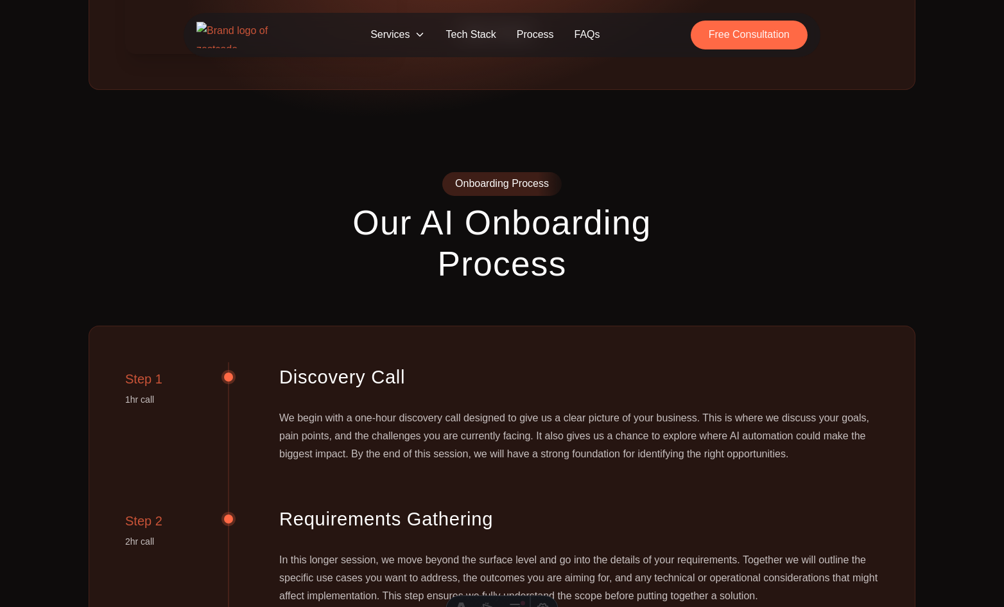
scroll to position [968, 0]
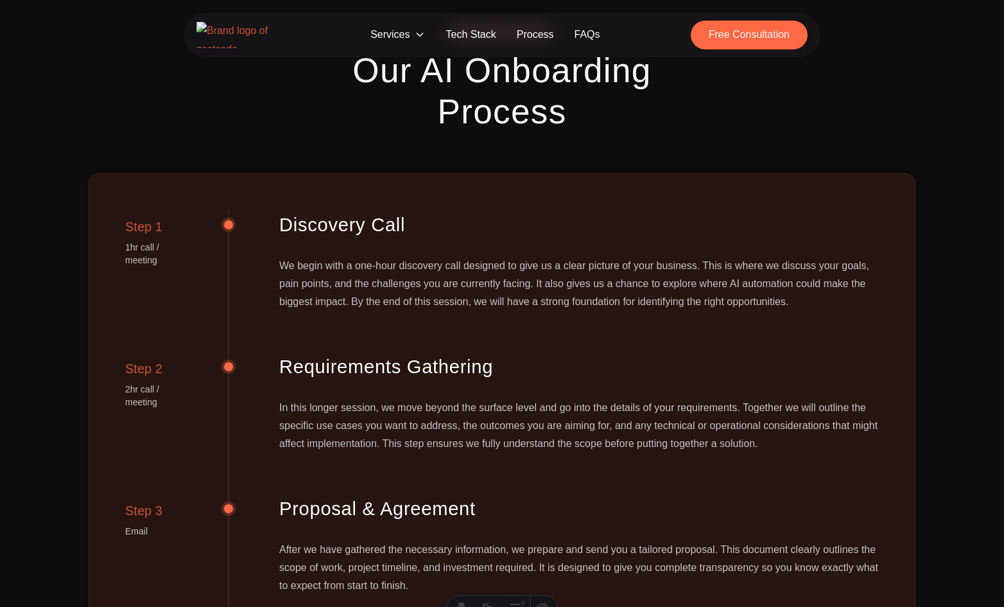
scroll to position [1122, 0]
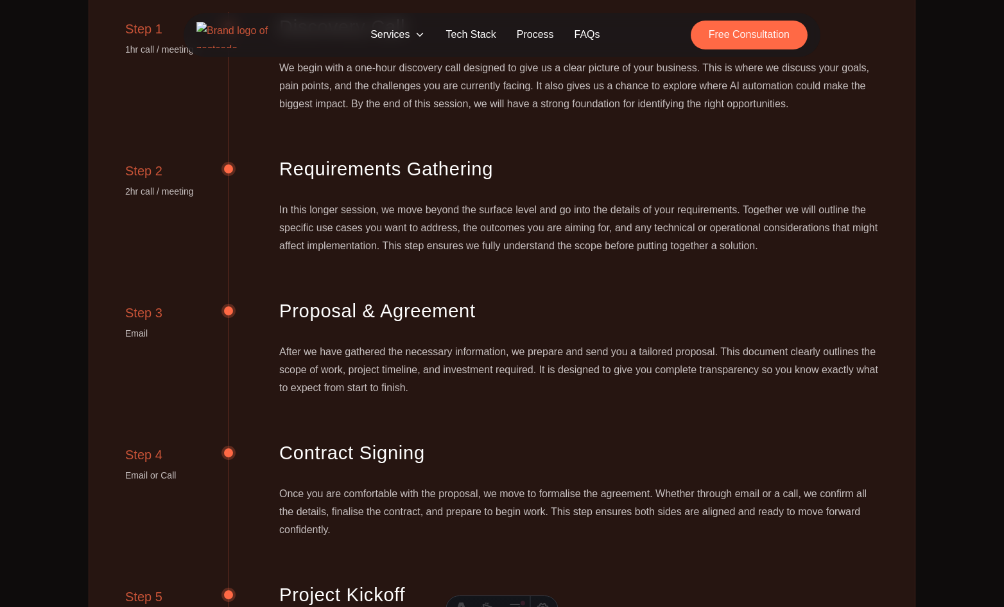
scroll to position [1045, 0]
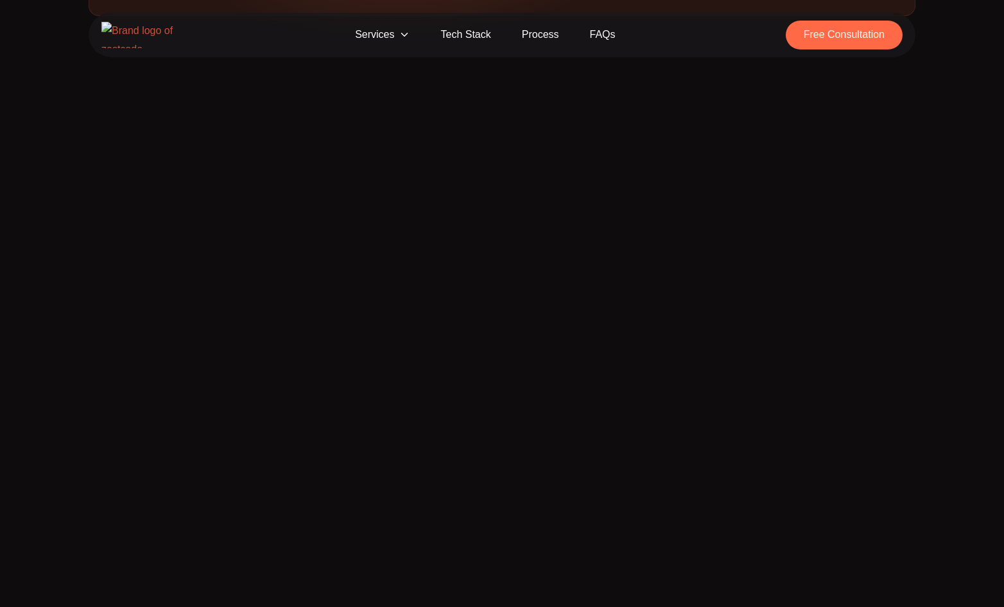
scroll to position [1045, 0]
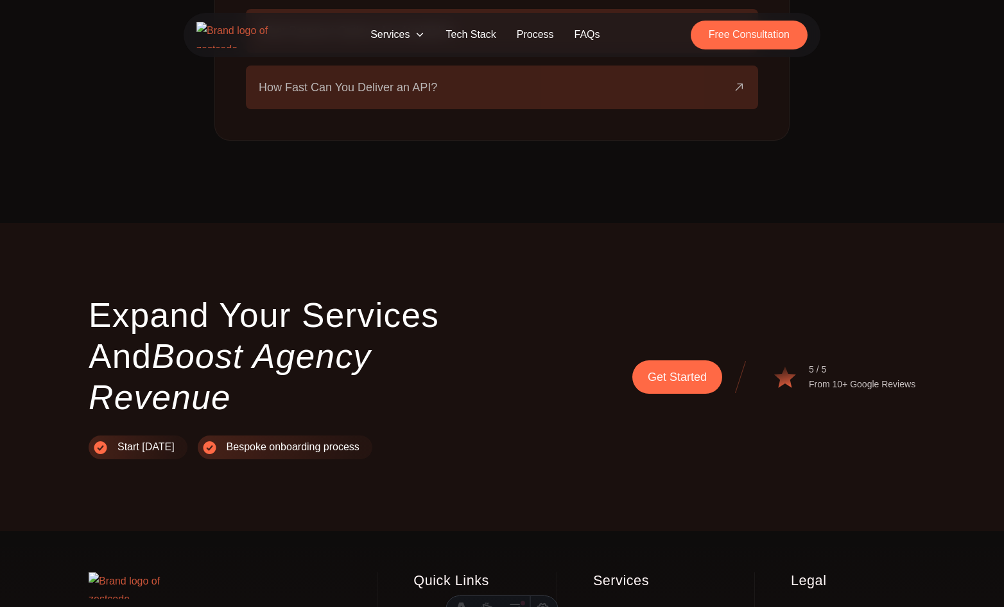
scroll to position [2779, 0]
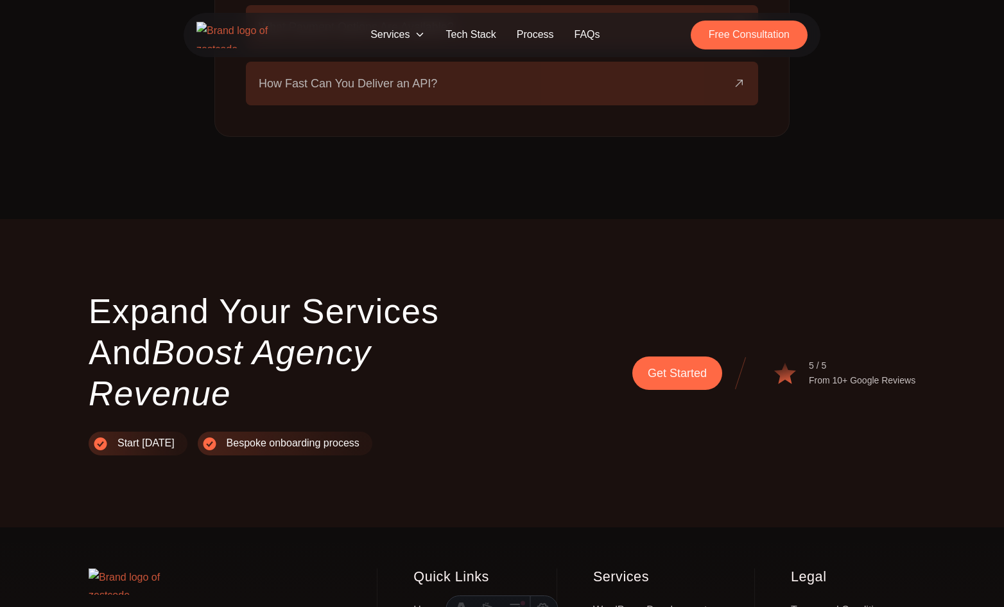
click at [109, 291] on h2 "Expand Your Services and Boost Agency Revenue" at bounding box center [289, 352] width 401 height 123
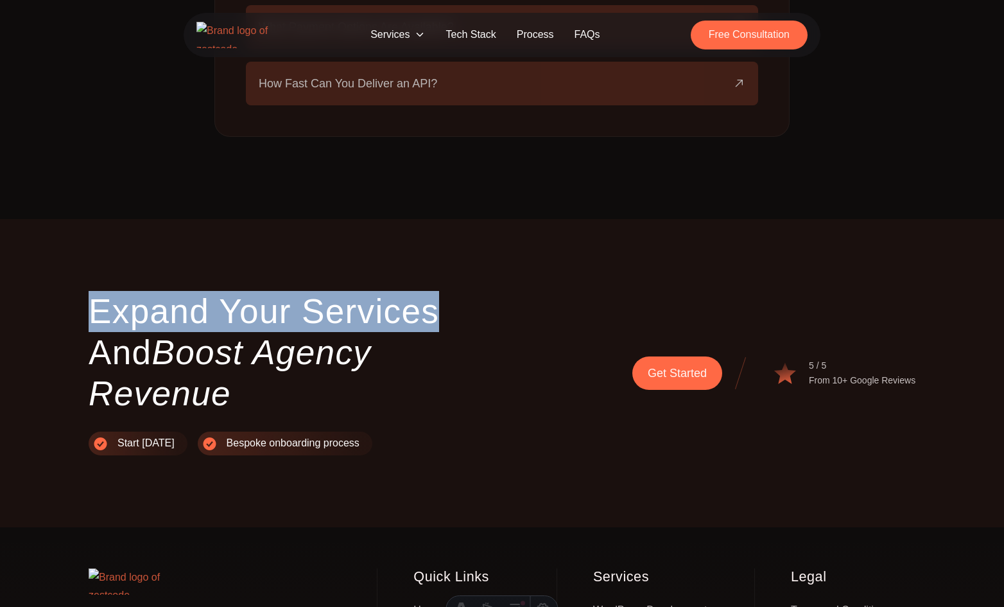
click at [360, 291] on h2 "Expand Your Services and Boost Agency Revenue" at bounding box center [289, 352] width 401 height 123
copy h2 "Expand Your Services"
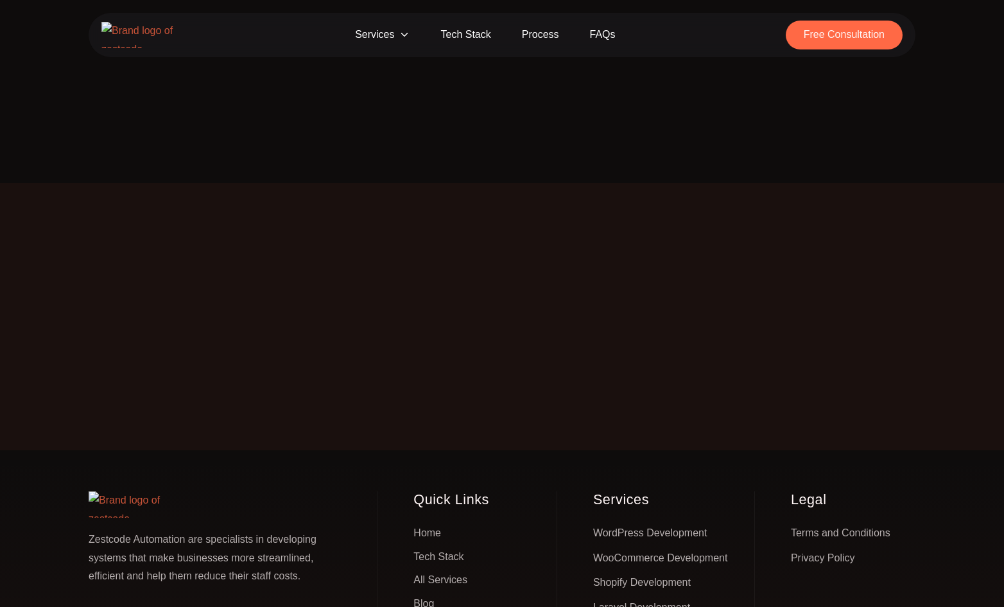
scroll to position [2797, 0]
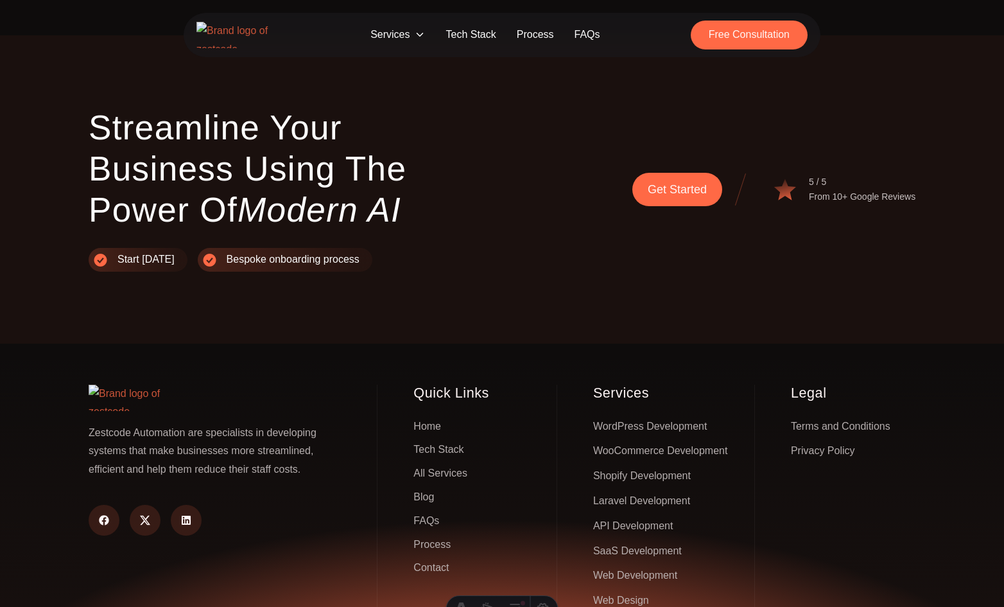
scroll to position [2963, 0]
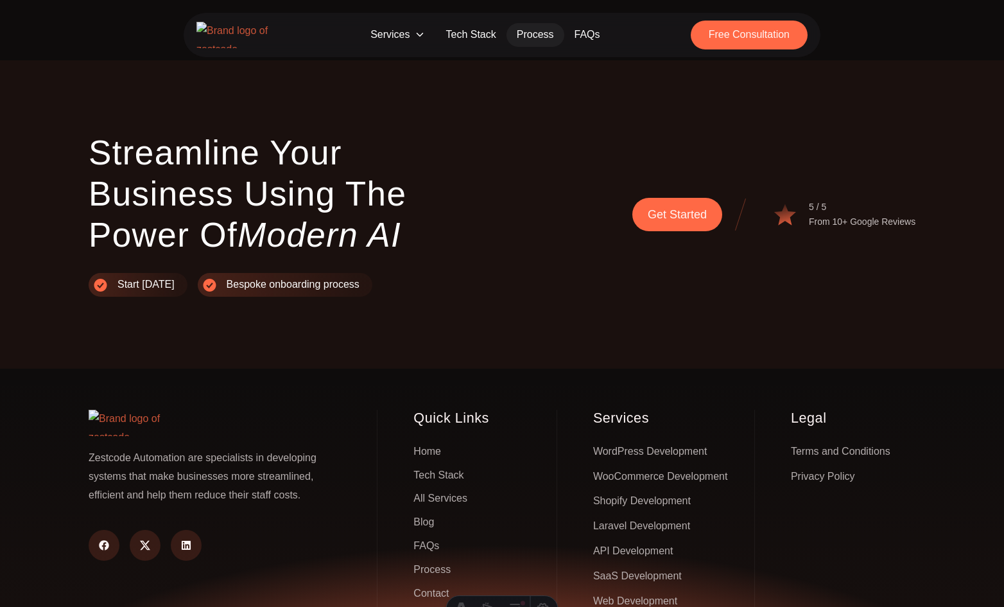
scroll to position [782, 0]
click at [251, 139] on h2 "Streamline Your Business Using the Power of Modern AI" at bounding box center [289, 194] width 401 height 123
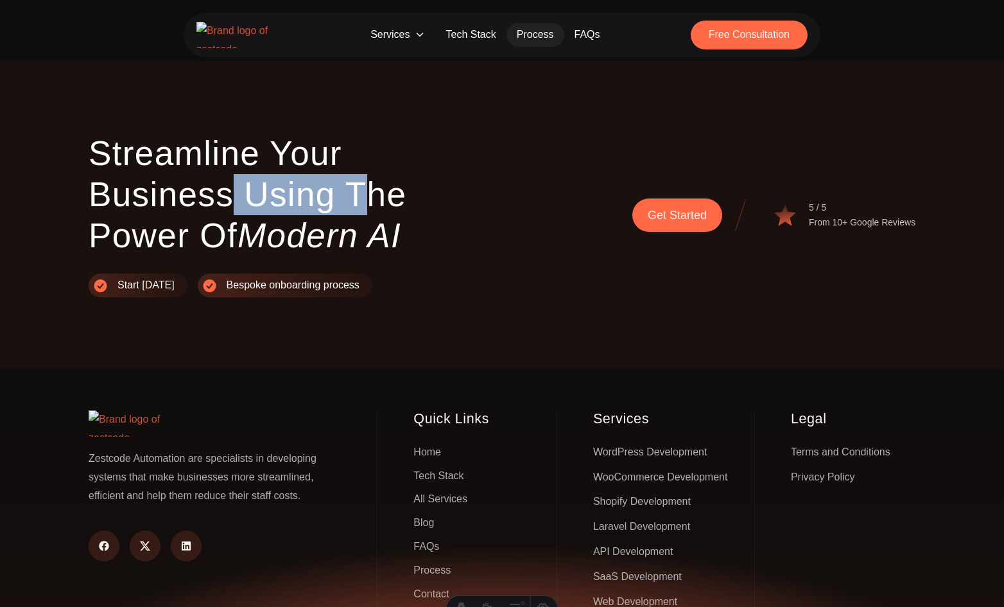
drag, startPoint x: 233, startPoint y: 137, endPoint x: 356, endPoint y: 149, distance: 123.9
click at [356, 149] on h2 "Streamline Your Business Using the Power of Modern AI" at bounding box center [289, 194] width 401 height 123
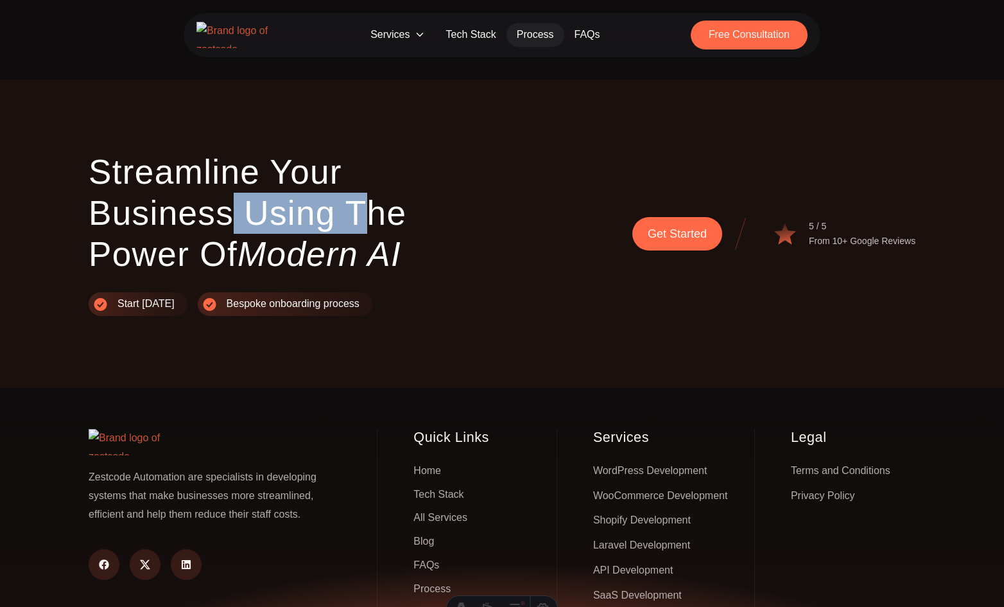
scroll to position [760, 0]
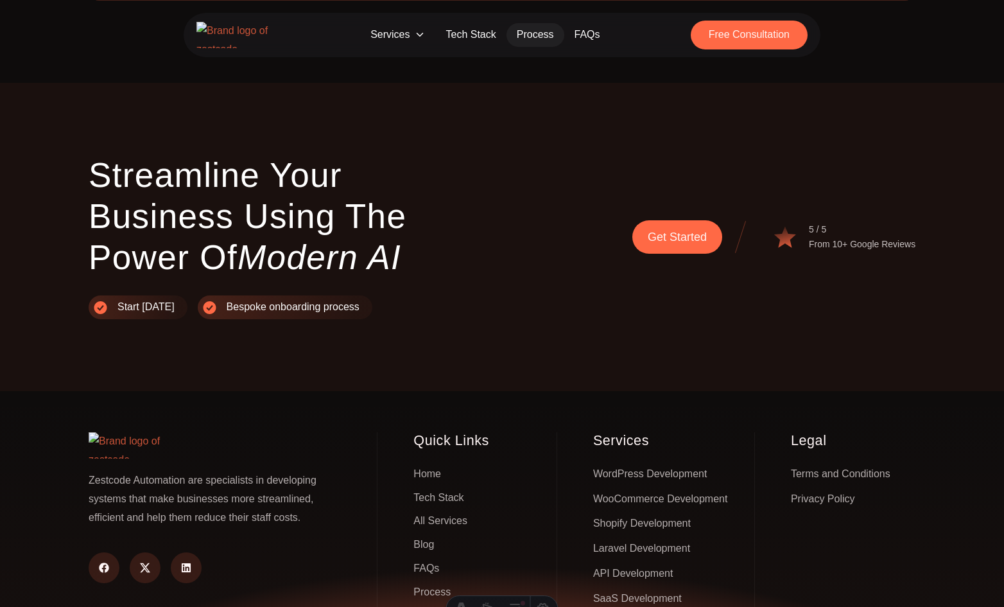
click at [539, 155] on div "Get Started 5 / 5 From 10+ Google Reviews" at bounding box center [715, 237] width 401 height 164
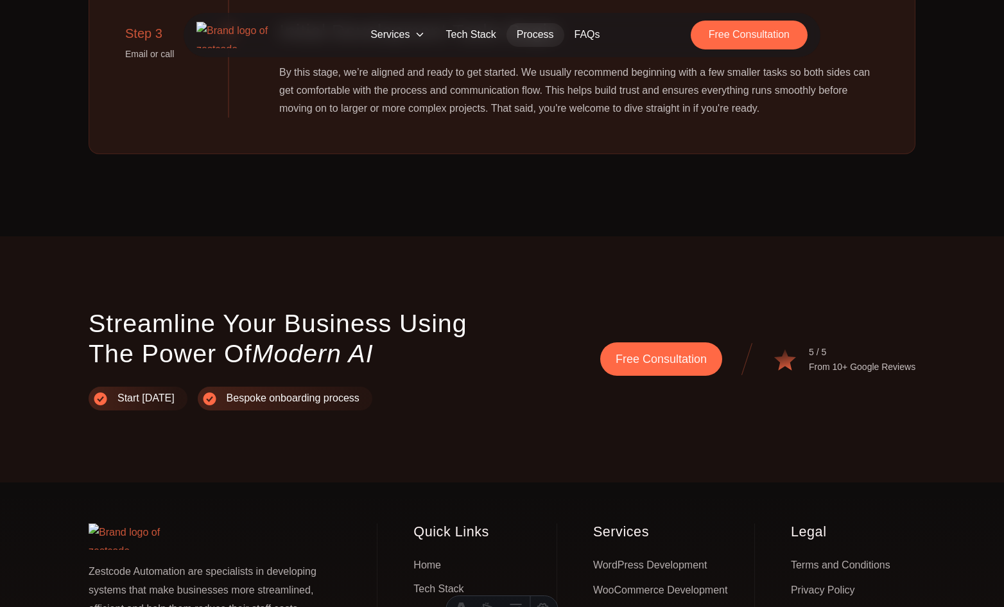
scroll to position [606, 0]
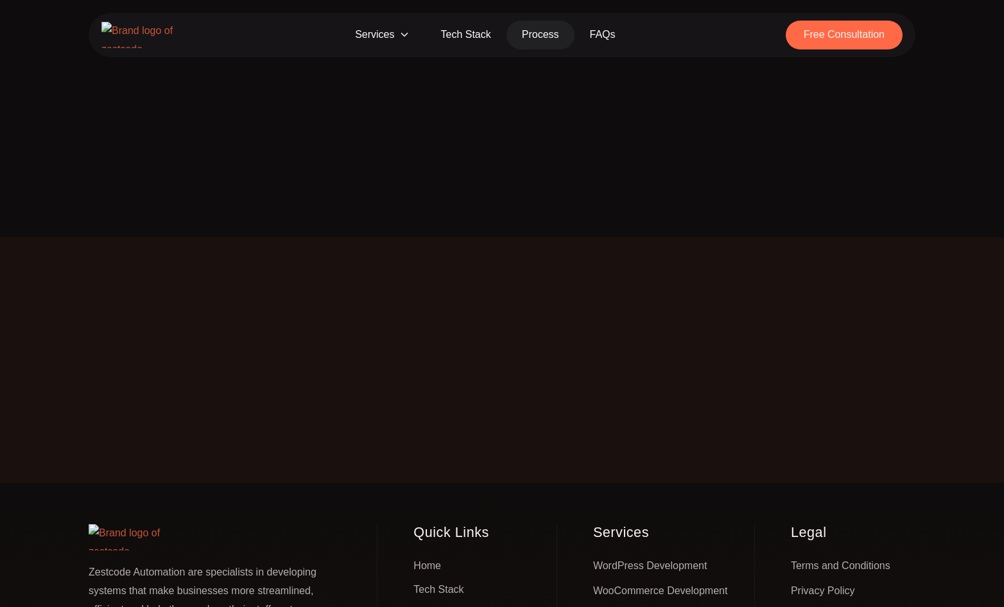
scroll to position [606, 0]
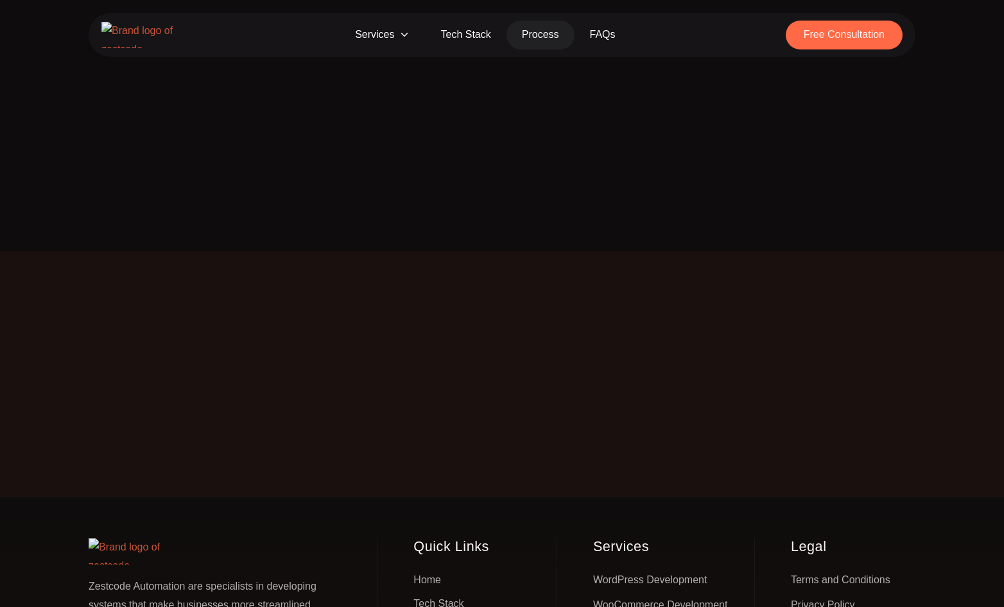
scroll to position [606, 0]
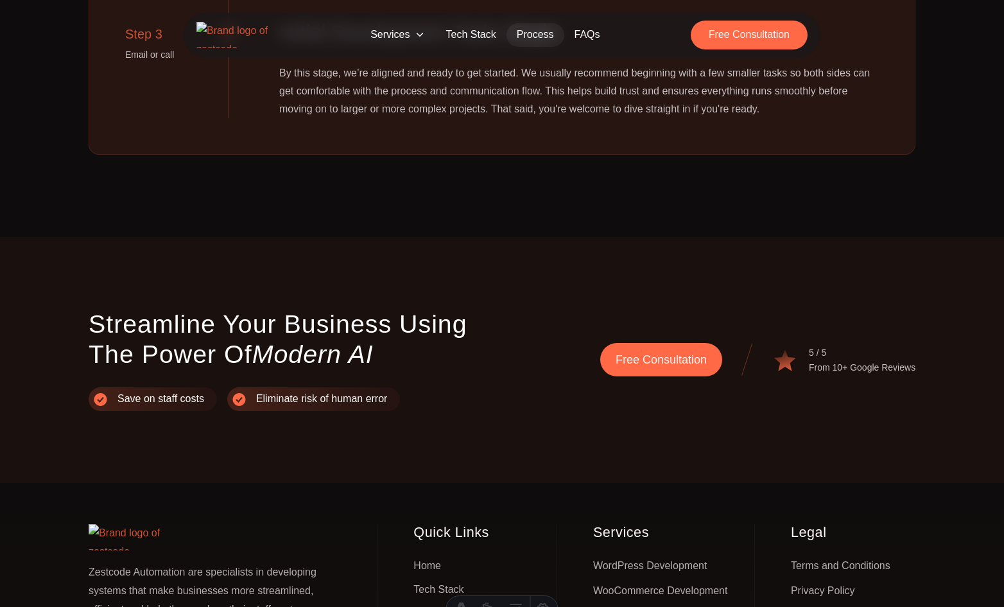
click at [530, 364] on div "Free Consultation 5 / 5 From 10+ Google Reviews" at bounding box center [715, 360] width 401 height 102
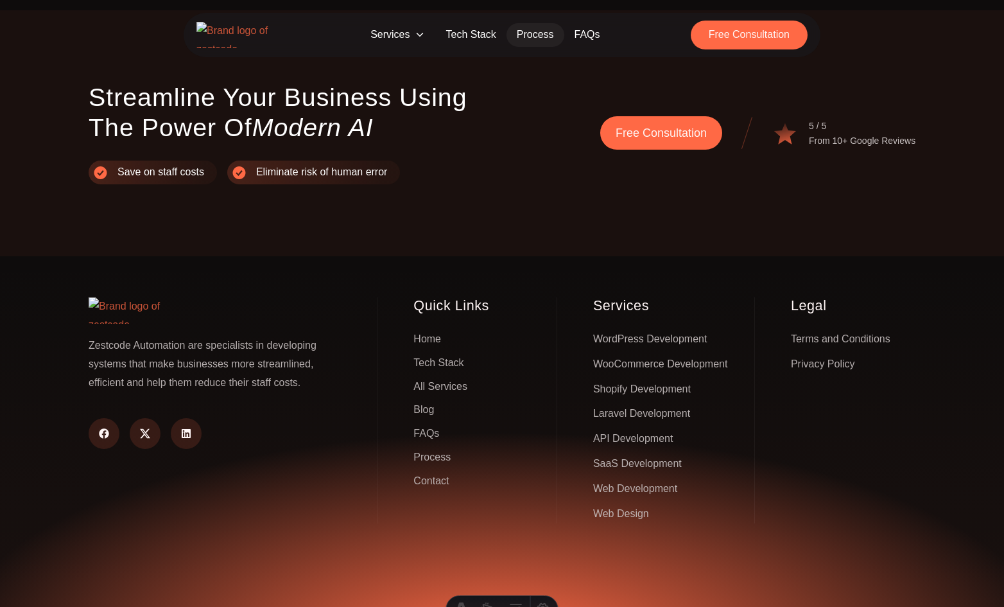
scroll to position [835, 0]
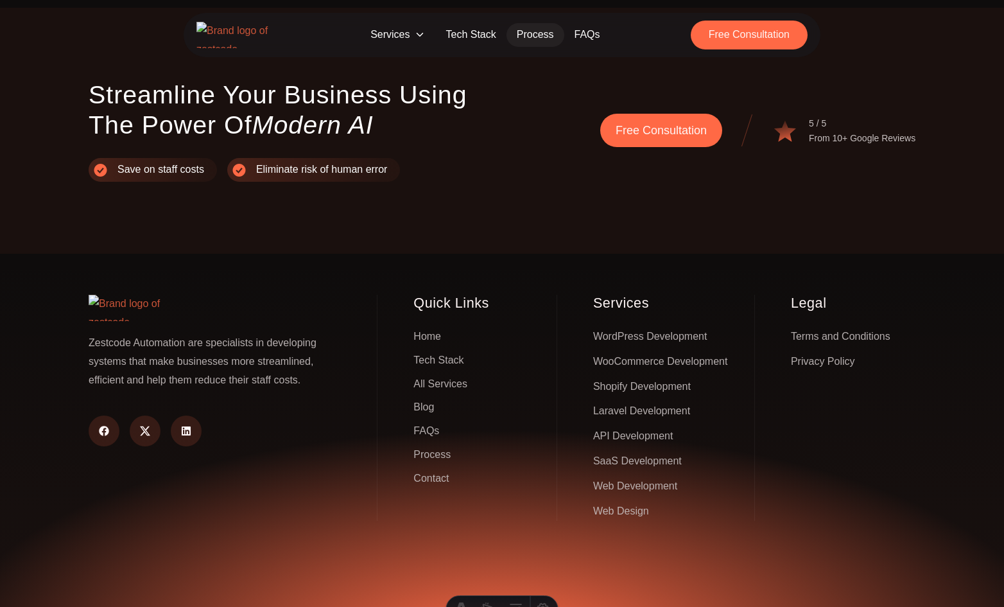
click at [143, 334] on p "Zestcode Automation are specialists in developing systems that make businesses …" at bounding box center [214, 361] width 250 height 55
click at [110, 334] on p "Zestcode Automation are specialists in developing systems that make businesses …" at bounding box center [214, 361] width 250 height 55
click at [189, 334] on p "Zestcode Automation are specialists in developing systems that make businesses …" at bounding box center [214, 361] width 250 height 55
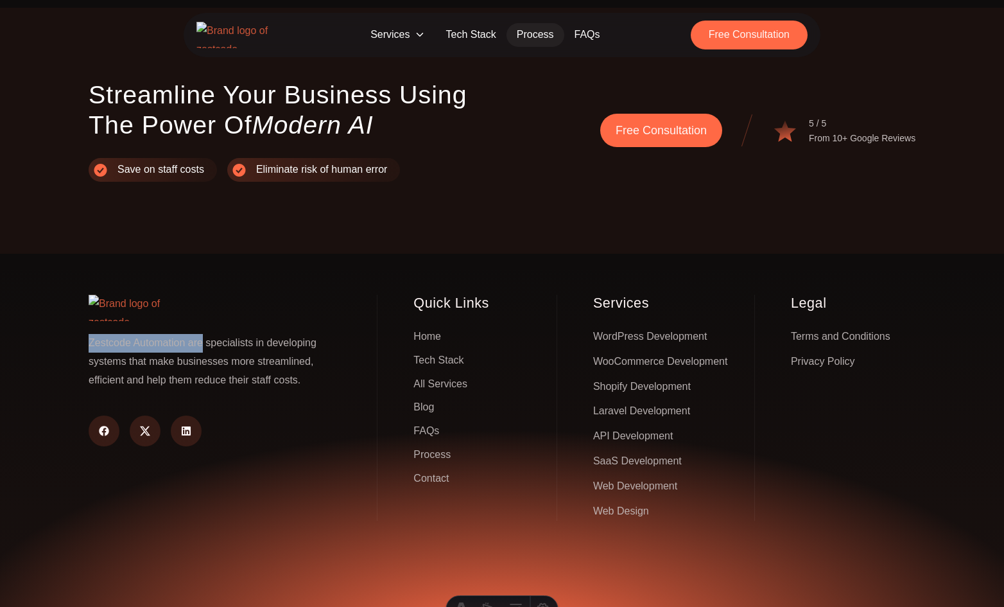
copy p "Zestcode Automation are"
click at [249, 334] on p "Zestcode Automation are specialists in developing systems that make businesses …" at bounding box center [214, 361] width 250 height 55
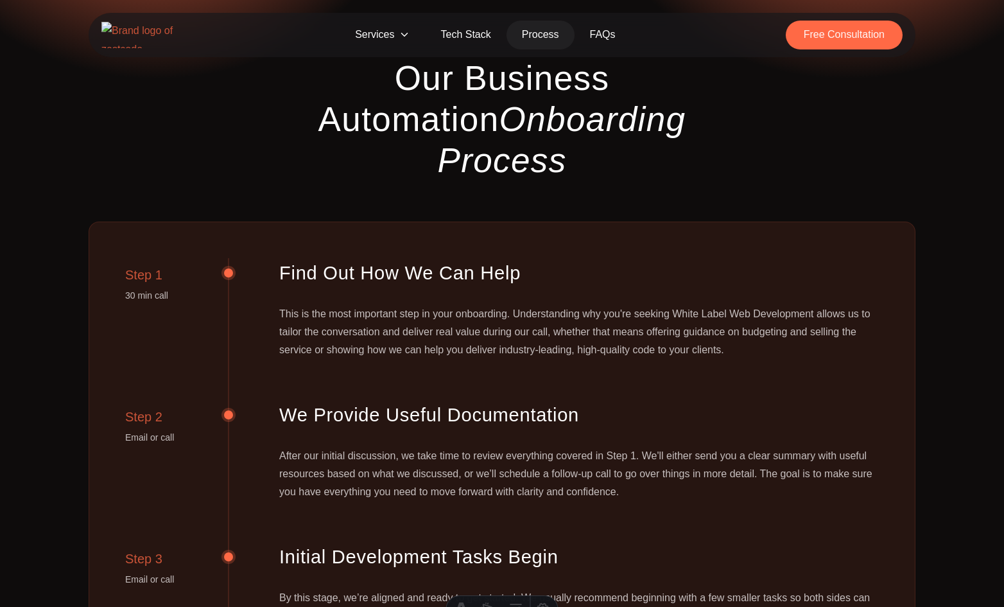
scroll to position [0, 0]
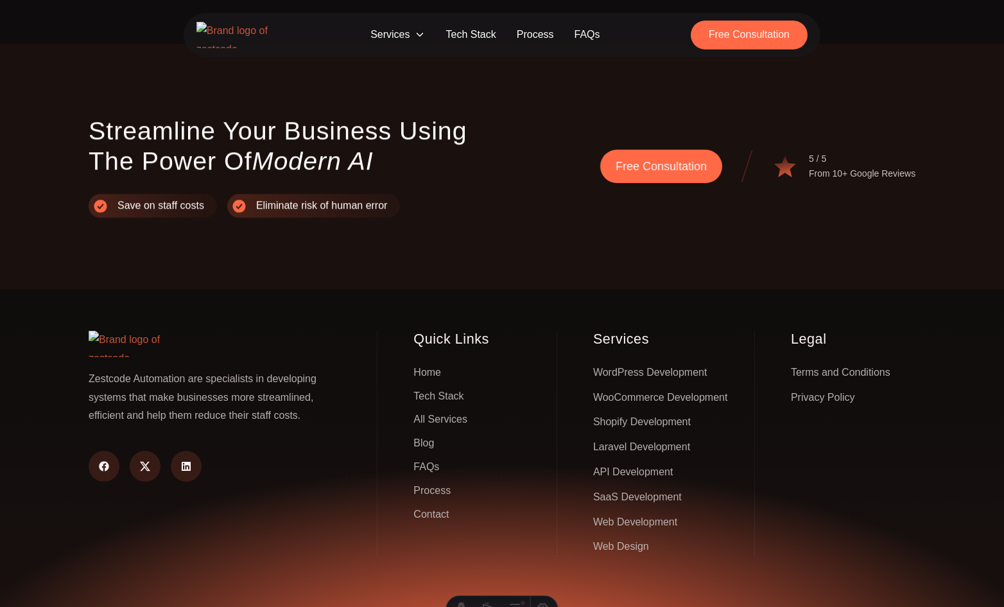
scroll to position [2954, 0]
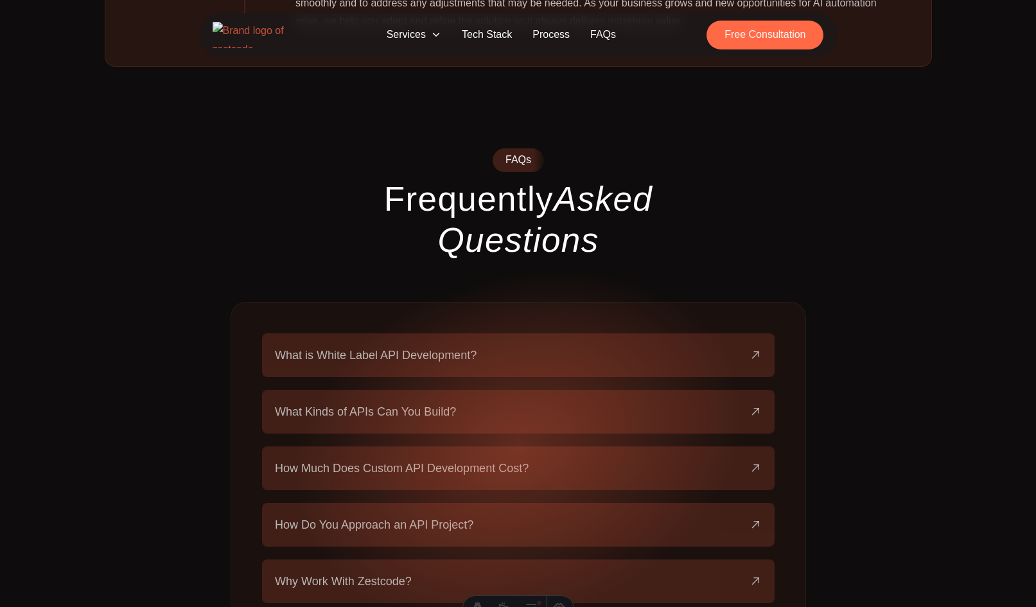
scroll to position [2113, 0]
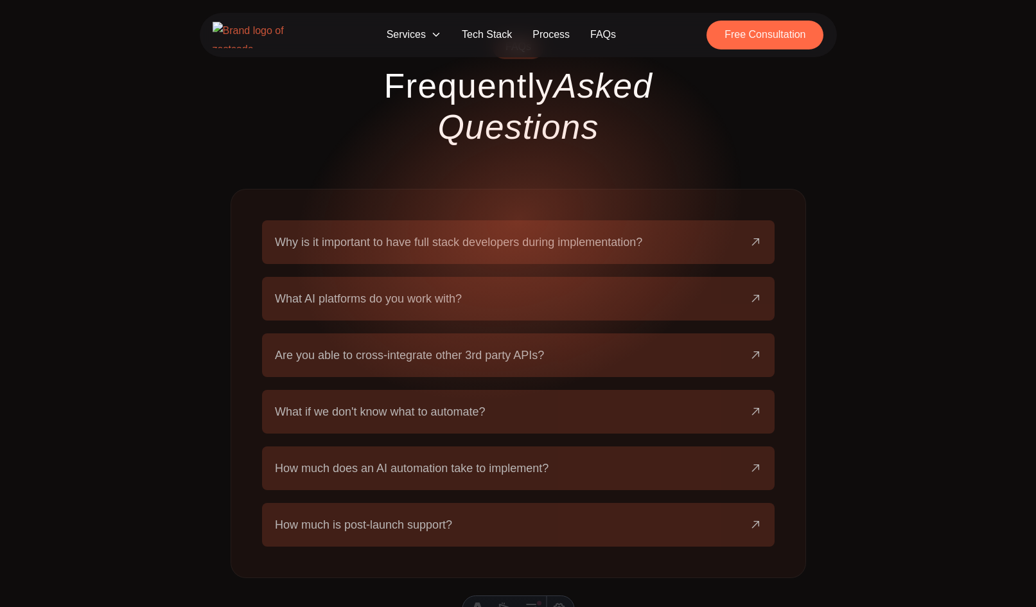
click at [442, 333] on button "Are you able to cross-integrate other 3rd party APIs?" at bounding box center [518, 355] width 487 height 44
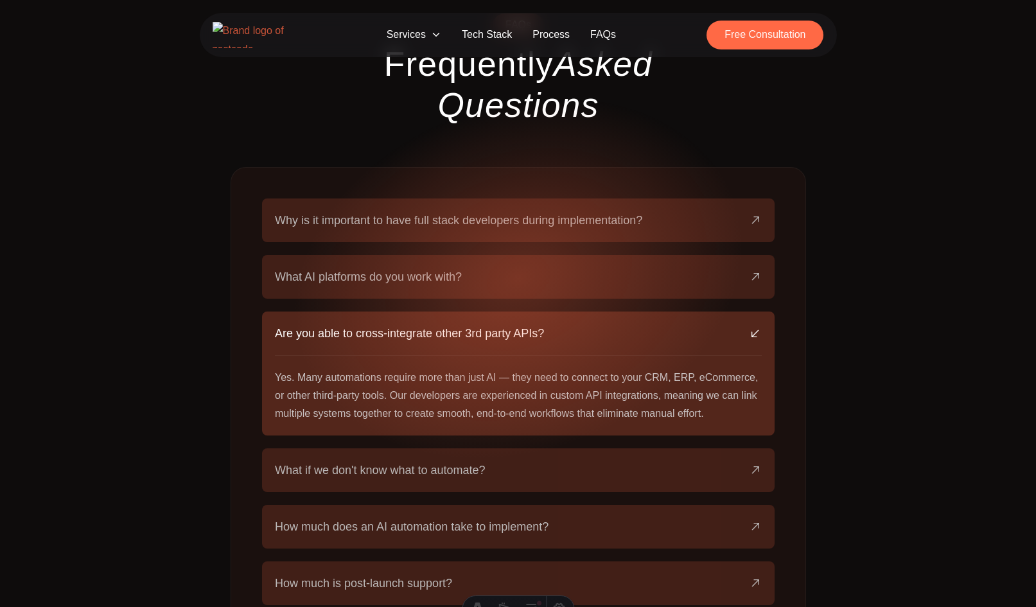
scroll to position [2248, 0]
drag, startPoint x: 495, startPoint y: 302, endPoint x: 502, endPoint y: 301, distance: 6.7
click at [502, 367] on p "Yes. Many automations require more than just AI — they need to connect to your …" at bounding box center [518, 394] width 487 height 54
copy p "—"
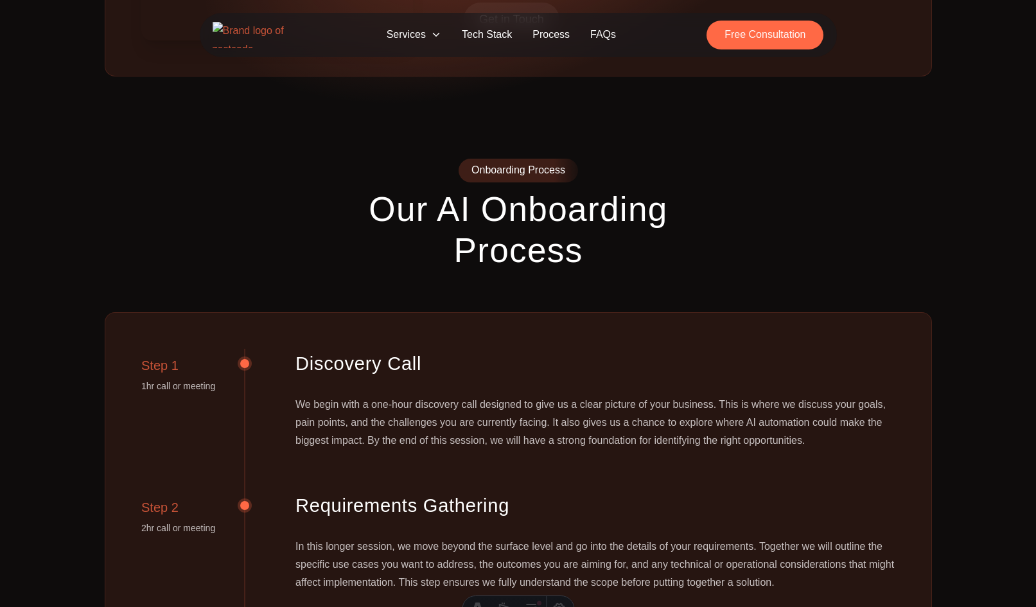
scroll to position [986, 0]
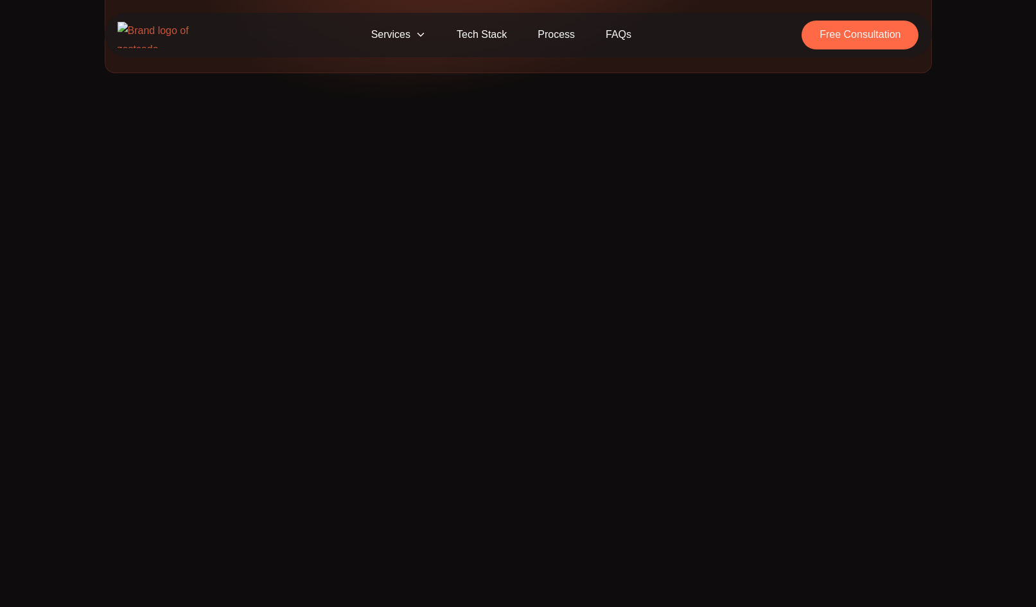
scroll to position [968, 0]
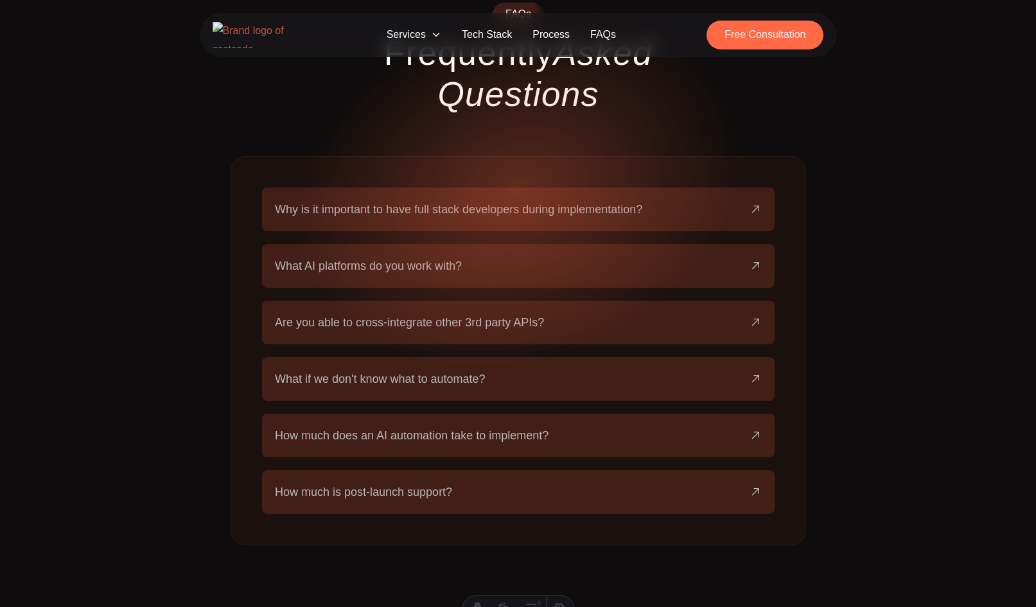
scroll to position [2260, 0]
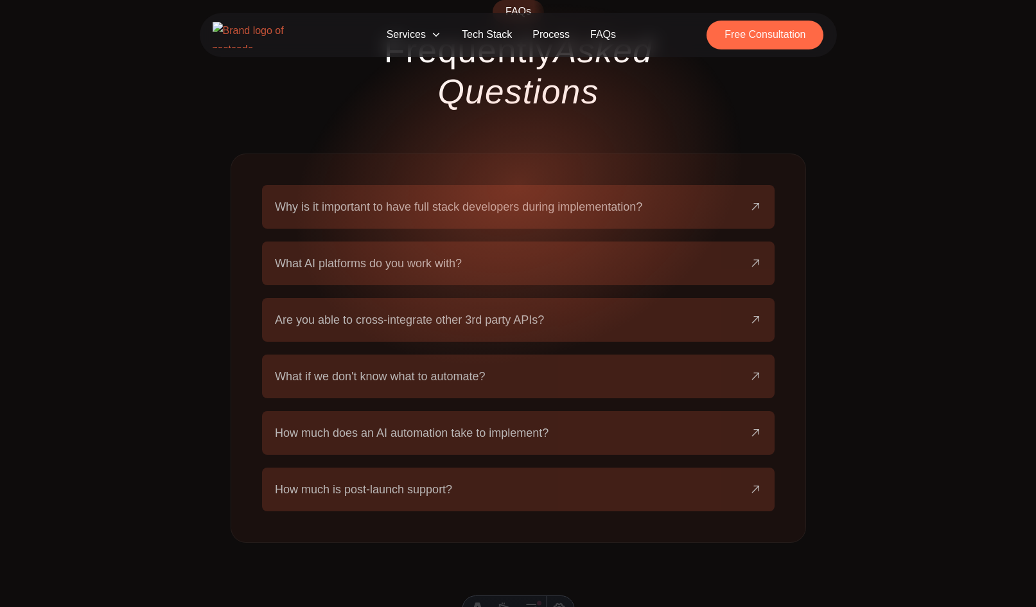
click at [503, 185] on button "Why is it important to have full stack developers during implementation?" at bounding box center [518, 207] width 487 height 44
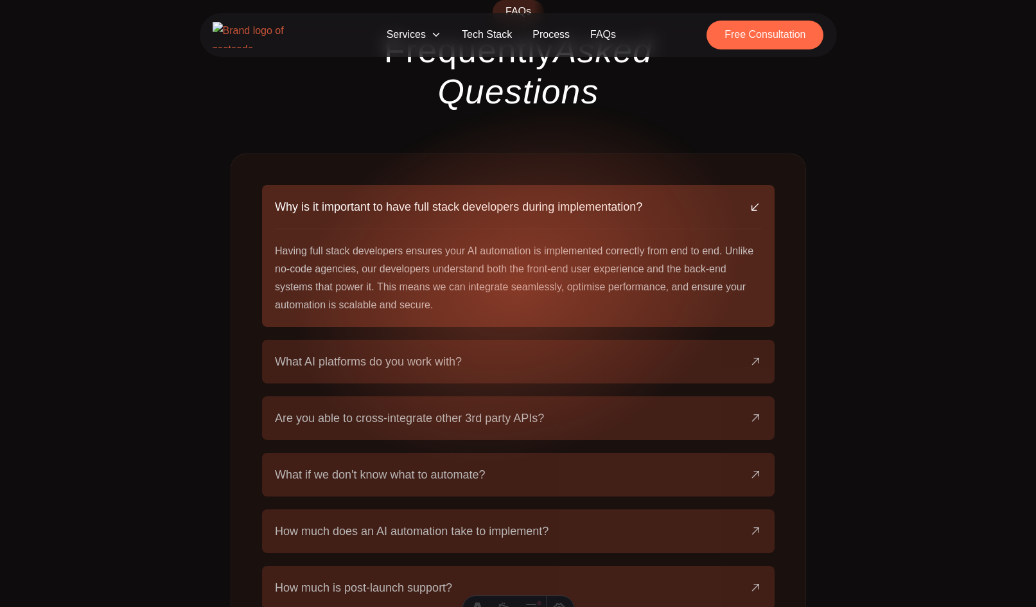
click at [429, 353] on span "What AI platforms do you work with?" at bounding box center [368, 362] width 187 height 18
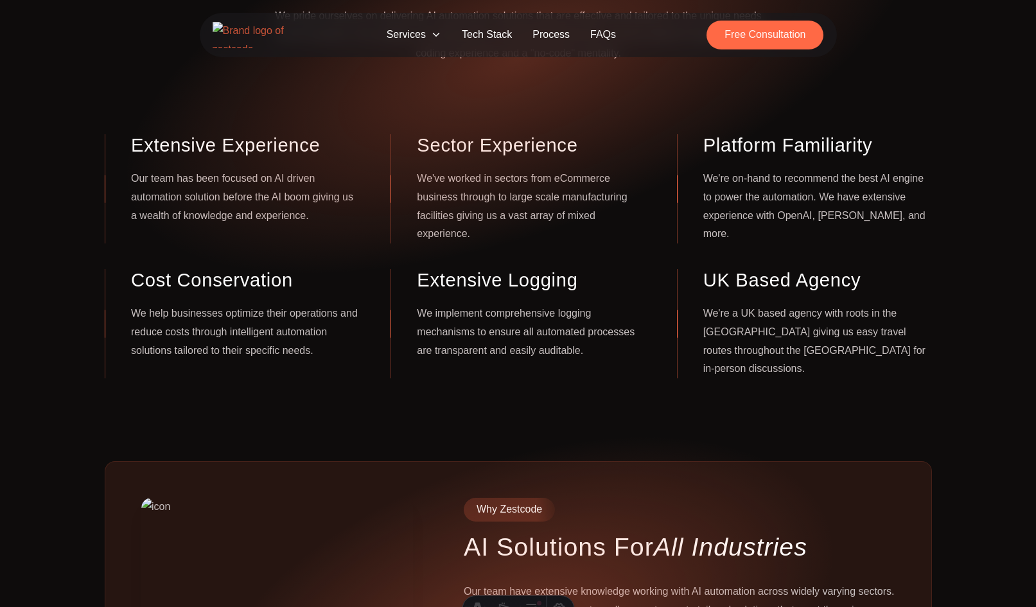
scroll to position [0, 0]
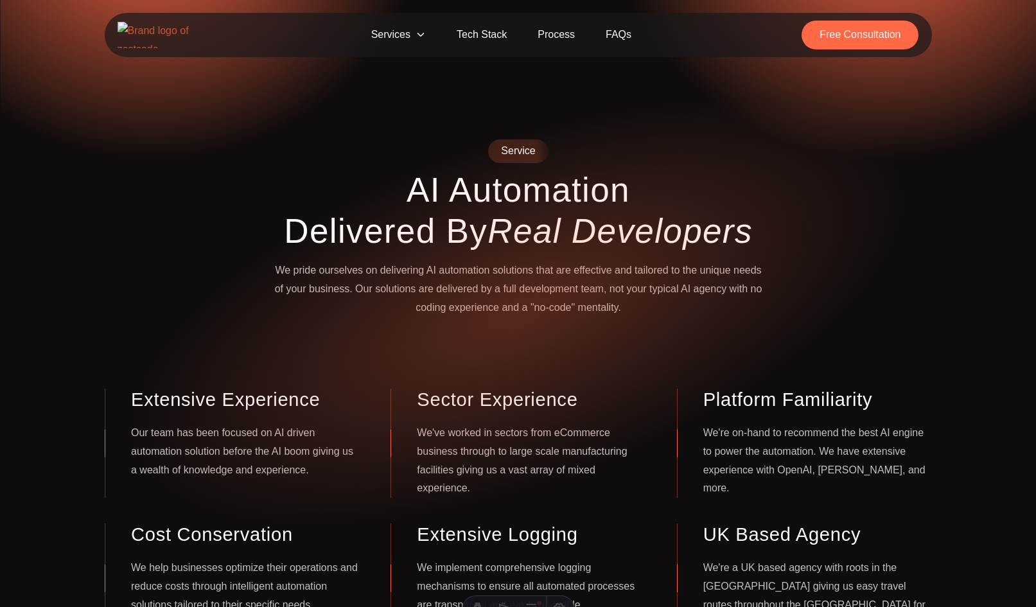
click at [610, 244] on strong "Real Developers" at bounding box center [619, 230] width 265 height 38
